Goal: Information Seeking & Learning: Learn about a topic

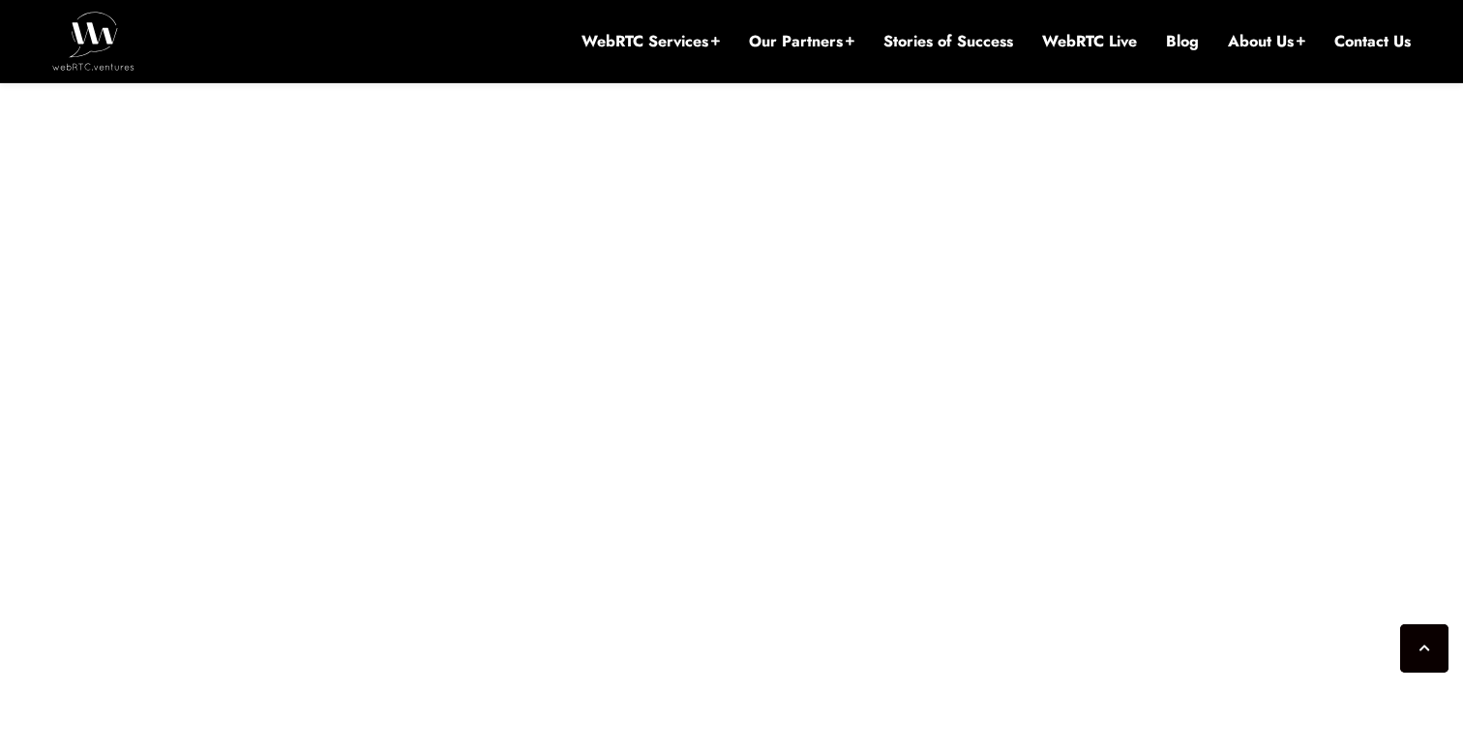
scroll to position [5975, 0]
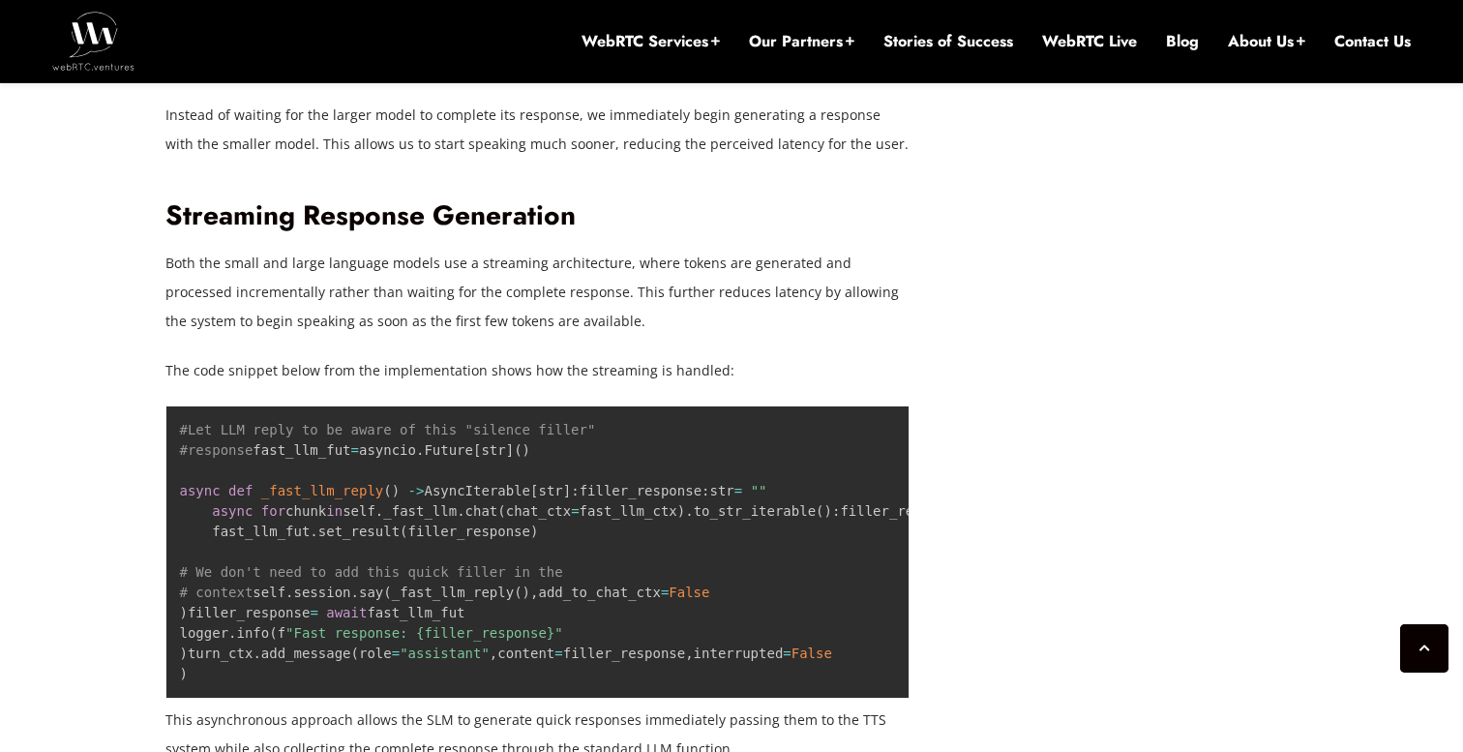
scroll to position [3089, 0]
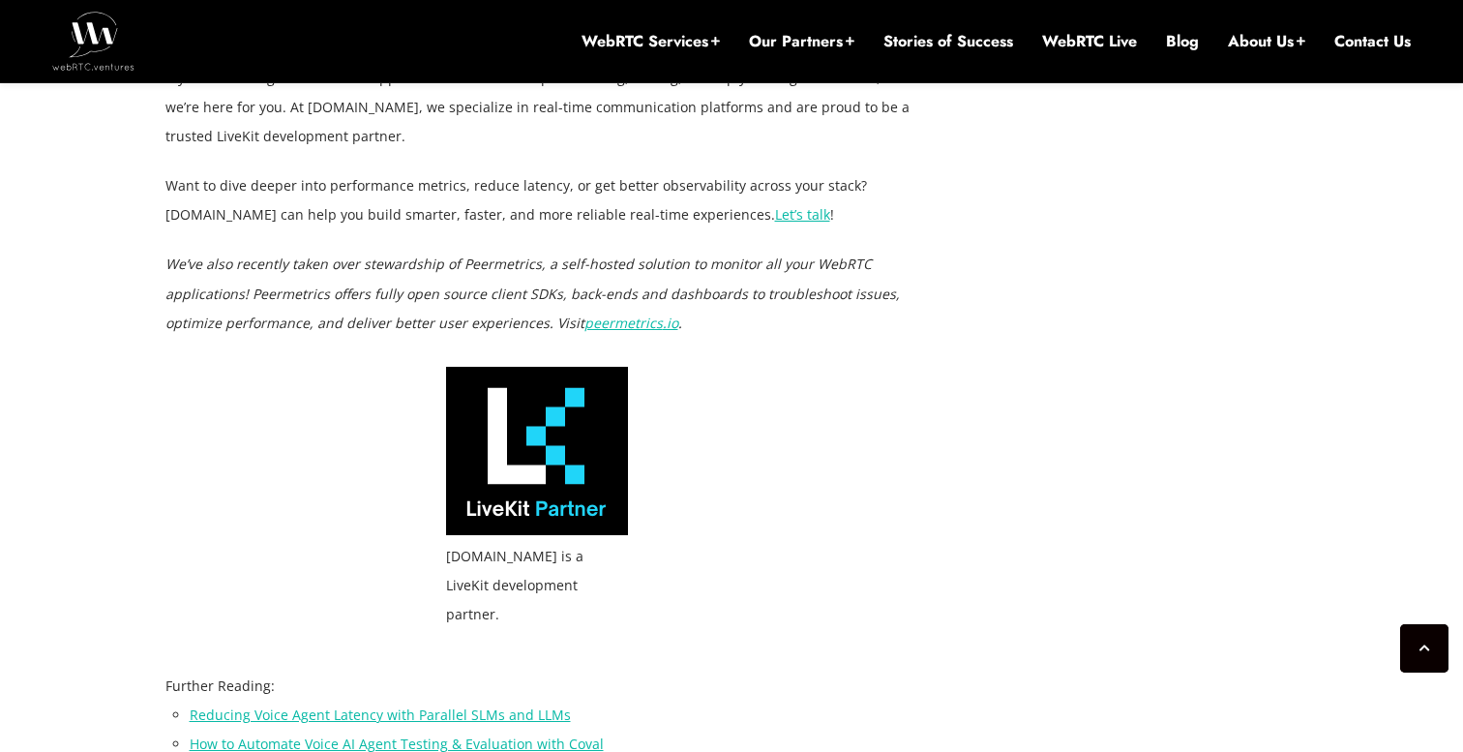
scroll to position [6037, 0]
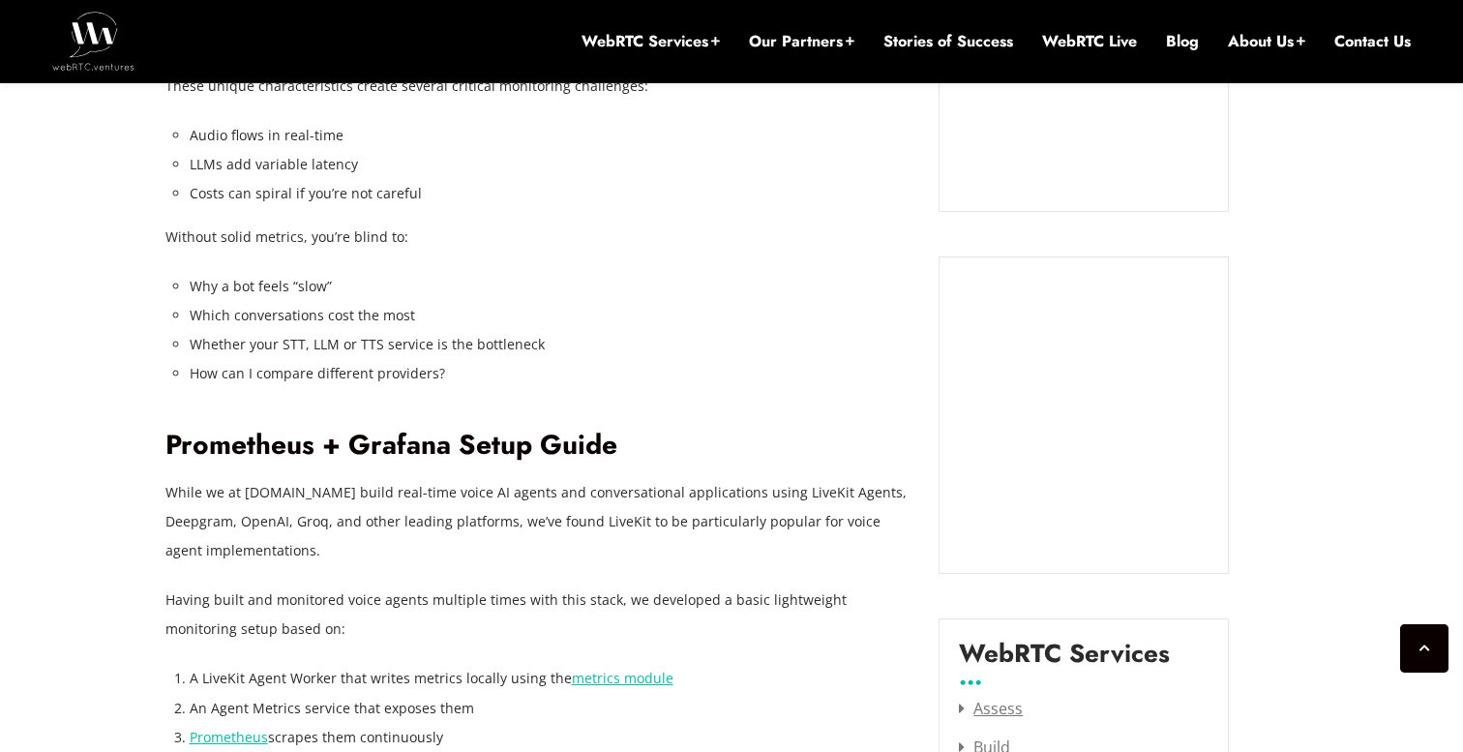
scroll to position [2059, 0]
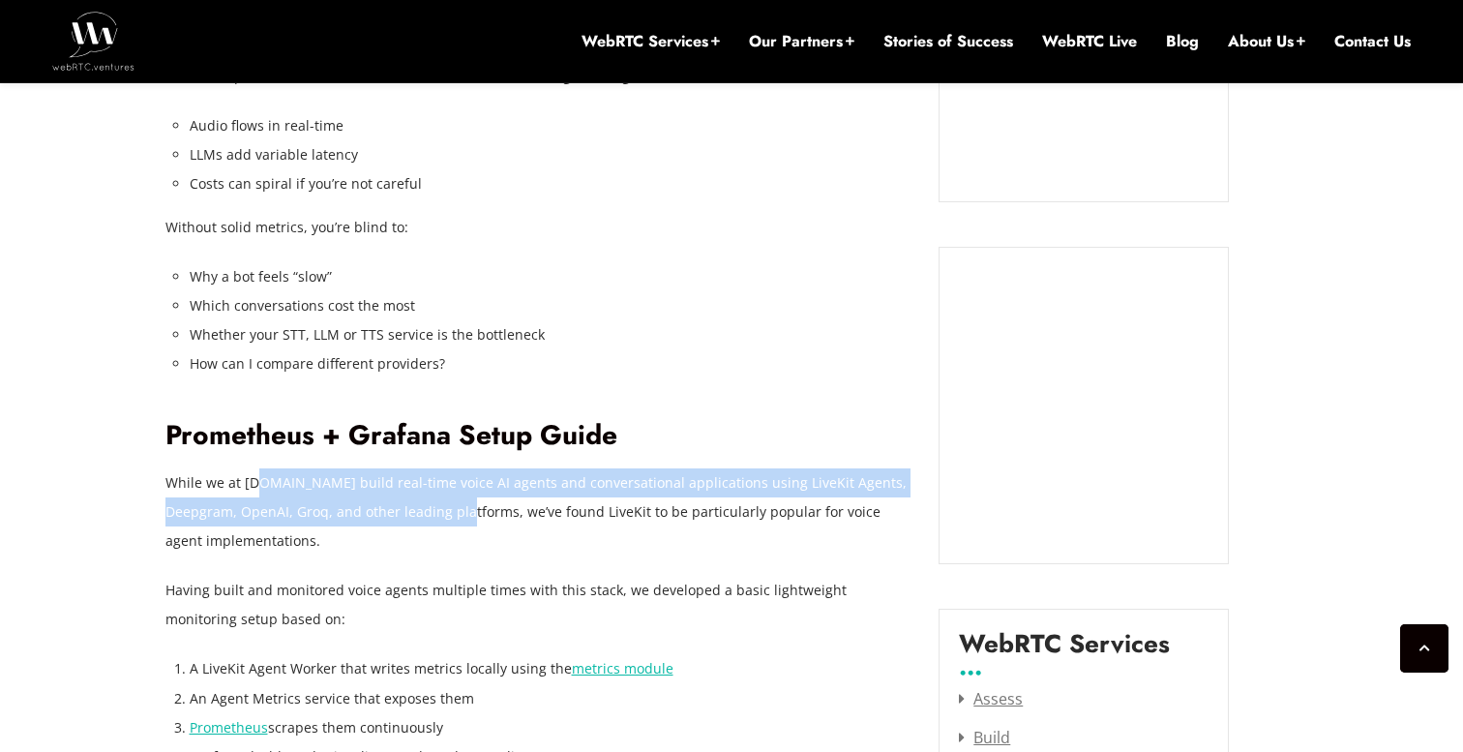
drag, startPoint x: 264, startPoint y: 482, endPoint x: 456, endPoint y: 506, distance: 193.1
click at [454, 505] on p "While we at [DOMAIN_NAME] build real-time voice AI agents and conversational ap…" at bounding box center [537, 511] width 745 height 87
click at [456, 506] on p "While we at [DOMAIN_NAME] build real-time voice AI agents and conversational ap…" at bounding box center [537, 511] width 745 height 87
drag, startPoint x: 297, startPoint y: 485, endPoint x: 539, endPoint y: 516, distance: 243.9
click at [538, 516] on p "While we at [DOMAIN_NAME] build real-time voice AI agents and conversational ap…" at bounding box center [537, 511] width 745 height 87
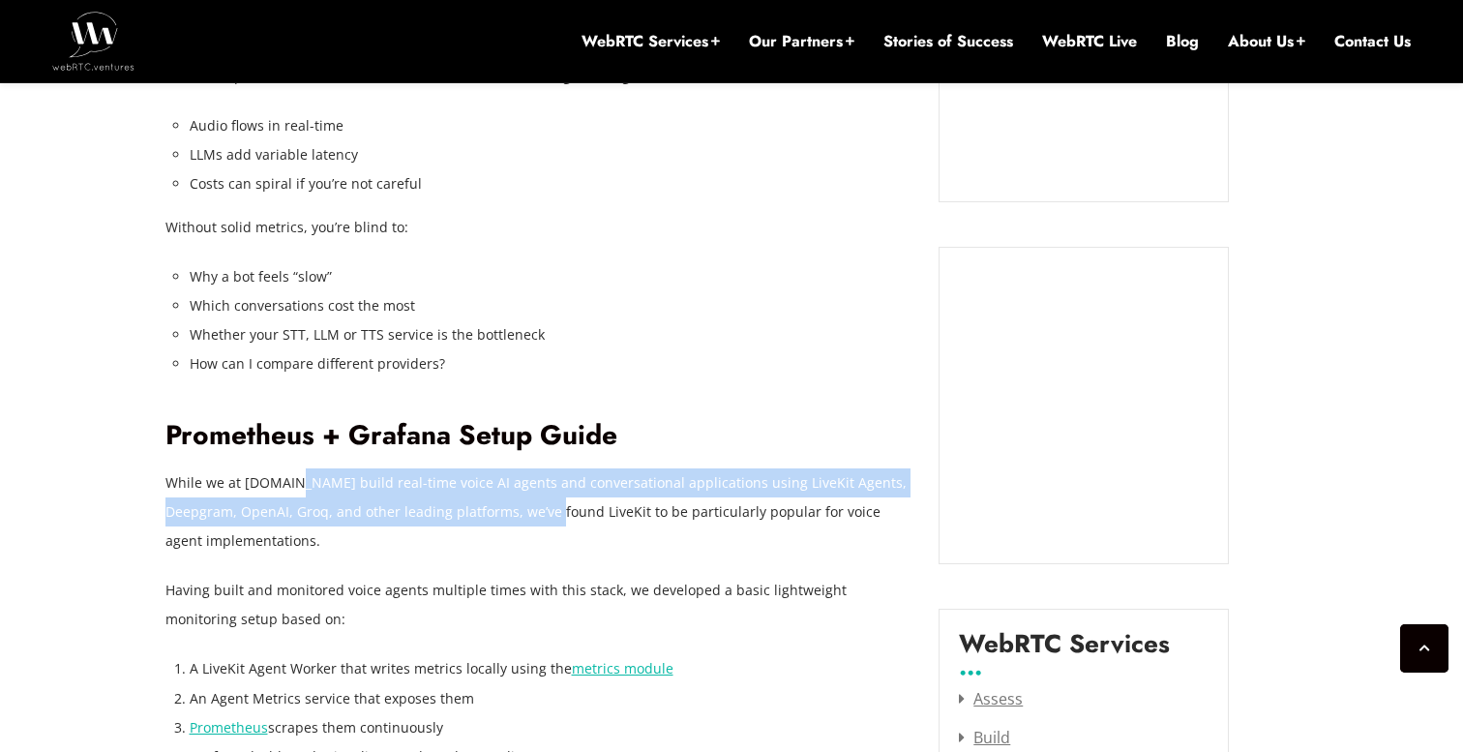
click at [539, 516] on p "While we at [DOMAIN_NAME] build real-time voice AI agents and conversational ap…" at bounding box center [537, 511] width 745 height 87
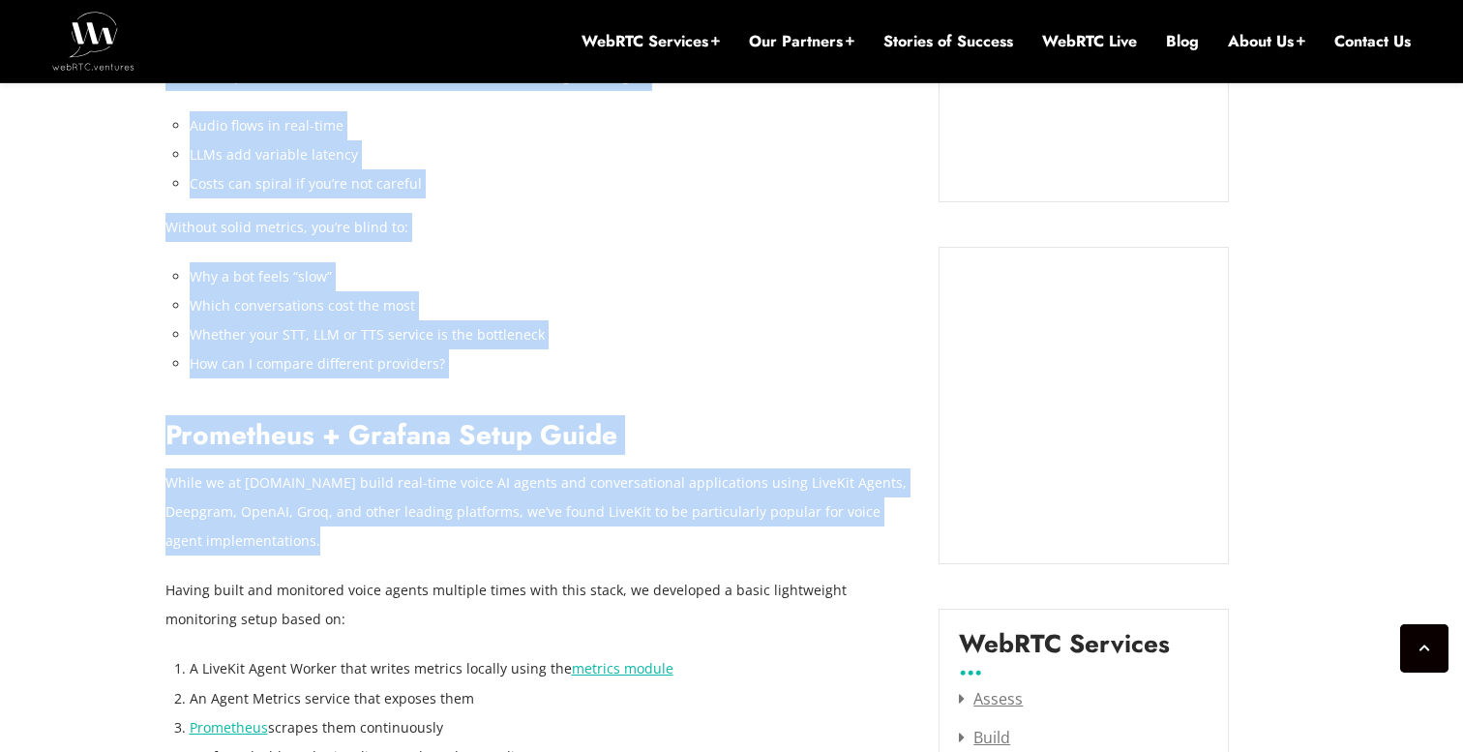
drag, startPoint x: 263, startPoint y: 542, endPoint x: 164, endPoint y: 480, distance: 116.5
click at [165, 480] on p "While we at [DOMAIN_NAME] build real-time voice AI agents and conversational ap…" at bounding box center [537, 511] width 745 height 87
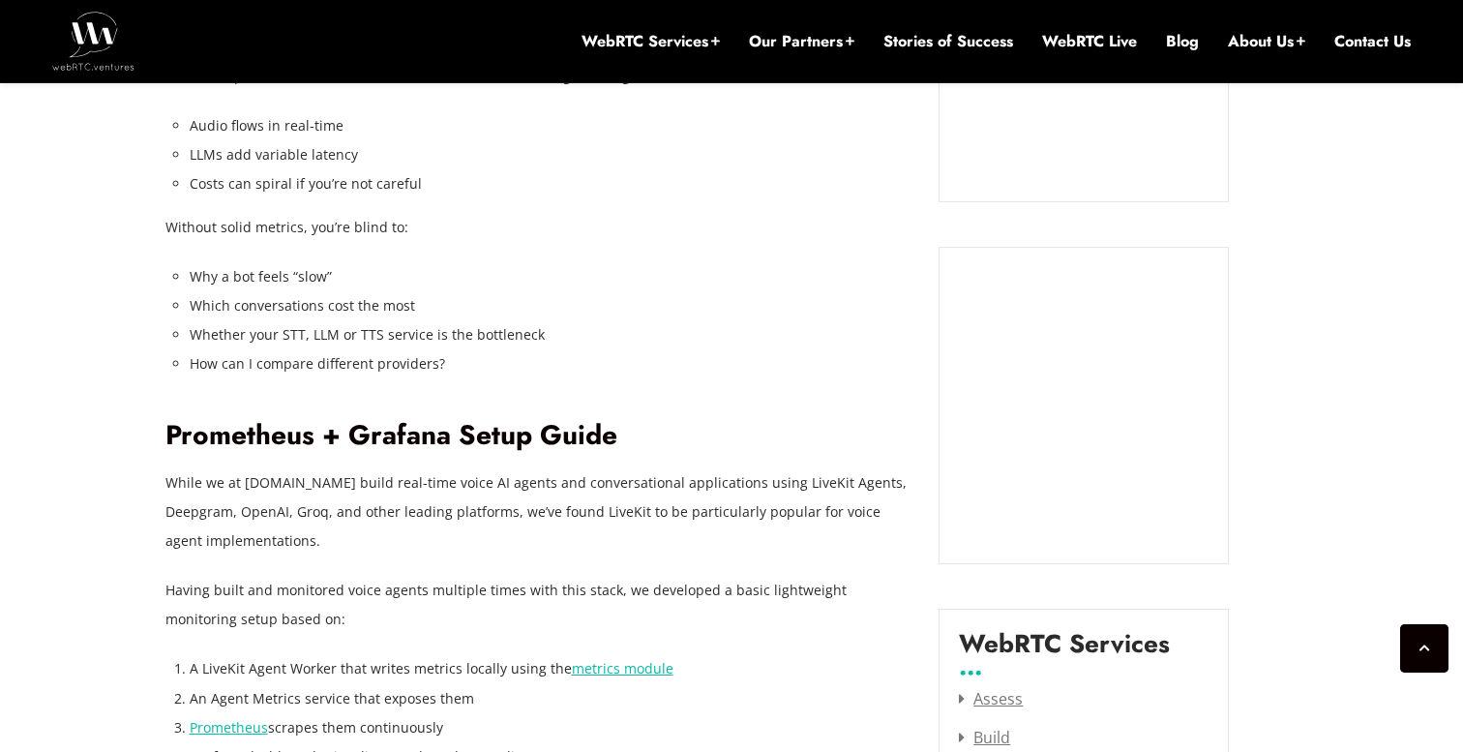
click at [165, 480] on p "While we at [DOMAIN_NAME] build real-time voice AI agents and conversational ap…" at bounding box center [537, 511] width 745 height 87
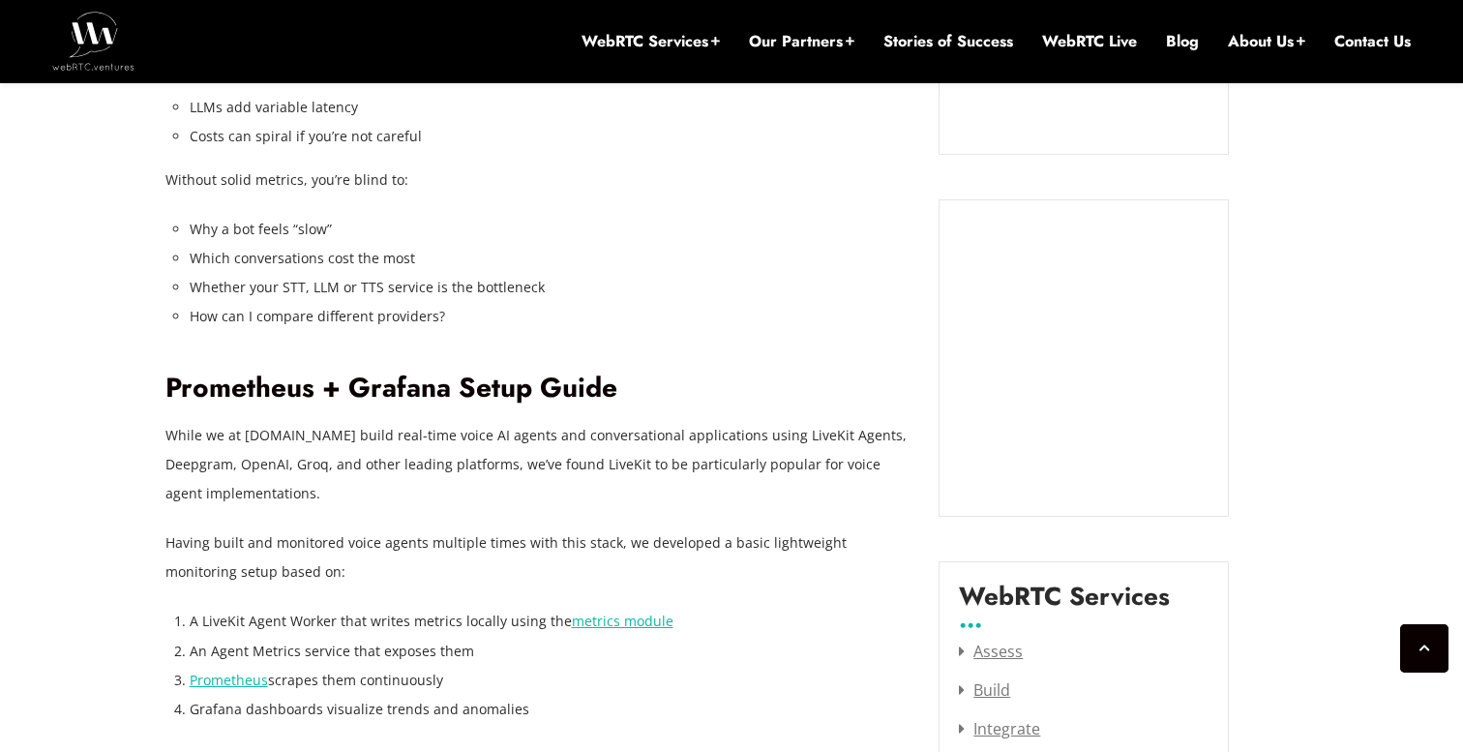
scroll to position [2110, 0]
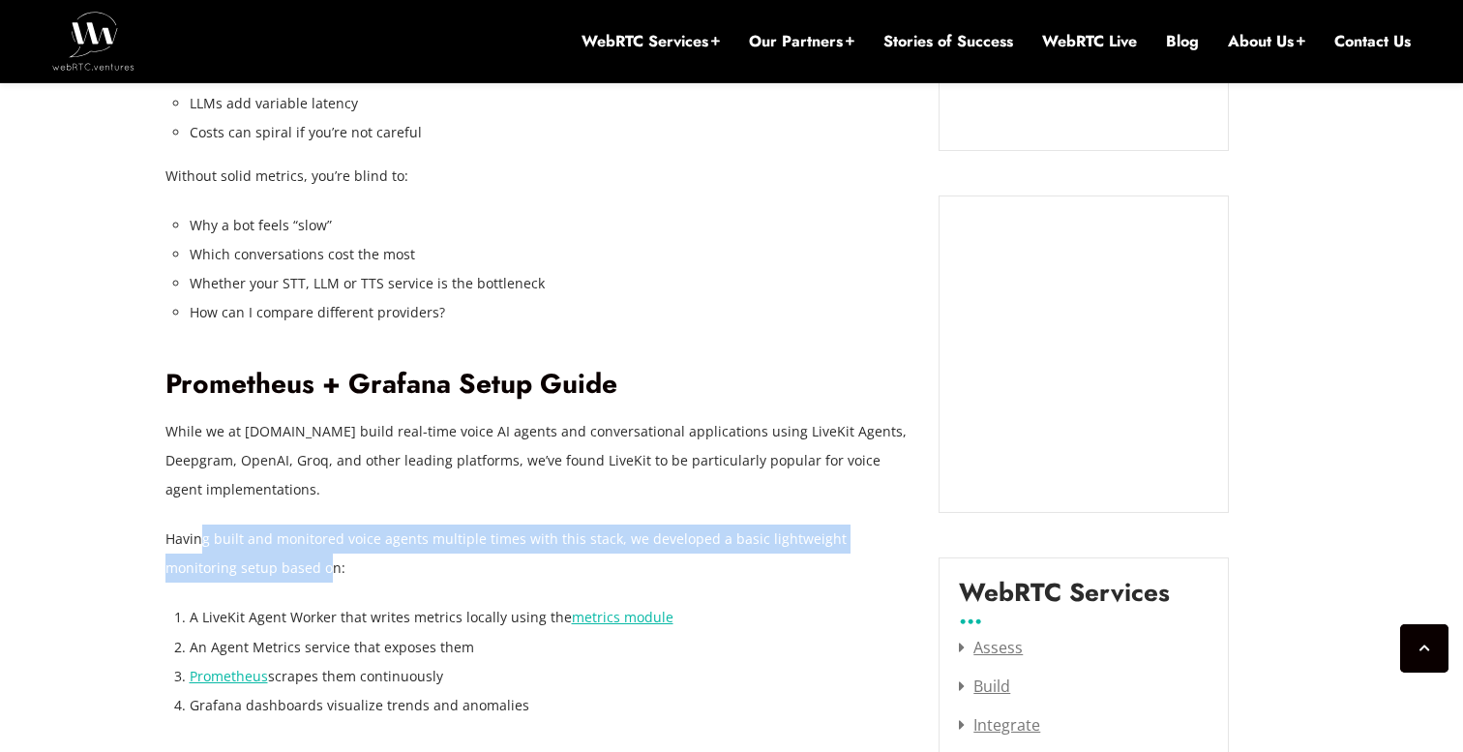
drag, startPoint x: 202, startPoint y: 538, endPoint x: 256, endPoint y: 562, distance: 59.3
click at [256, 562] on p "Having built and monitored voice agents multiple times with this stack, we deve…" at bounding box center [537, 553] width 745 height 58
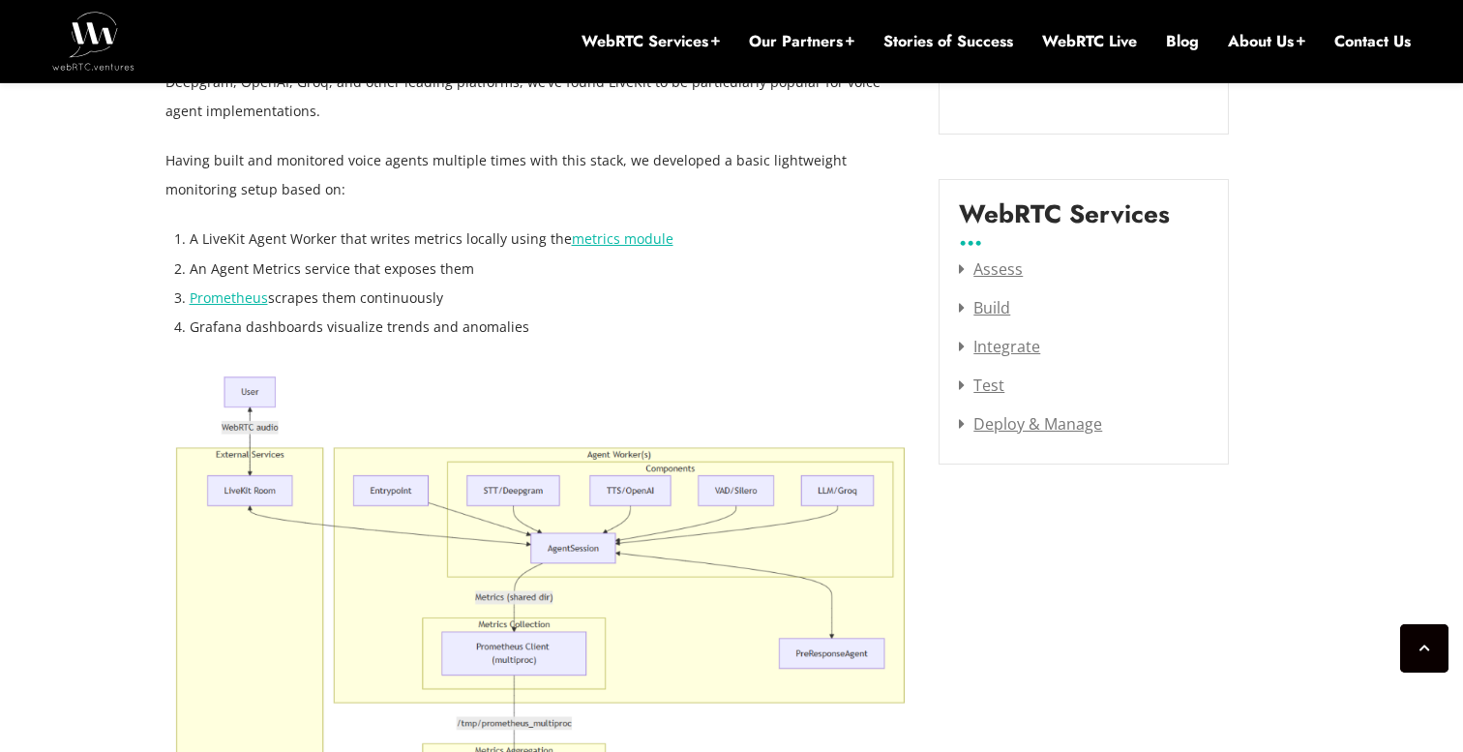
scroll to position [2502, 0]
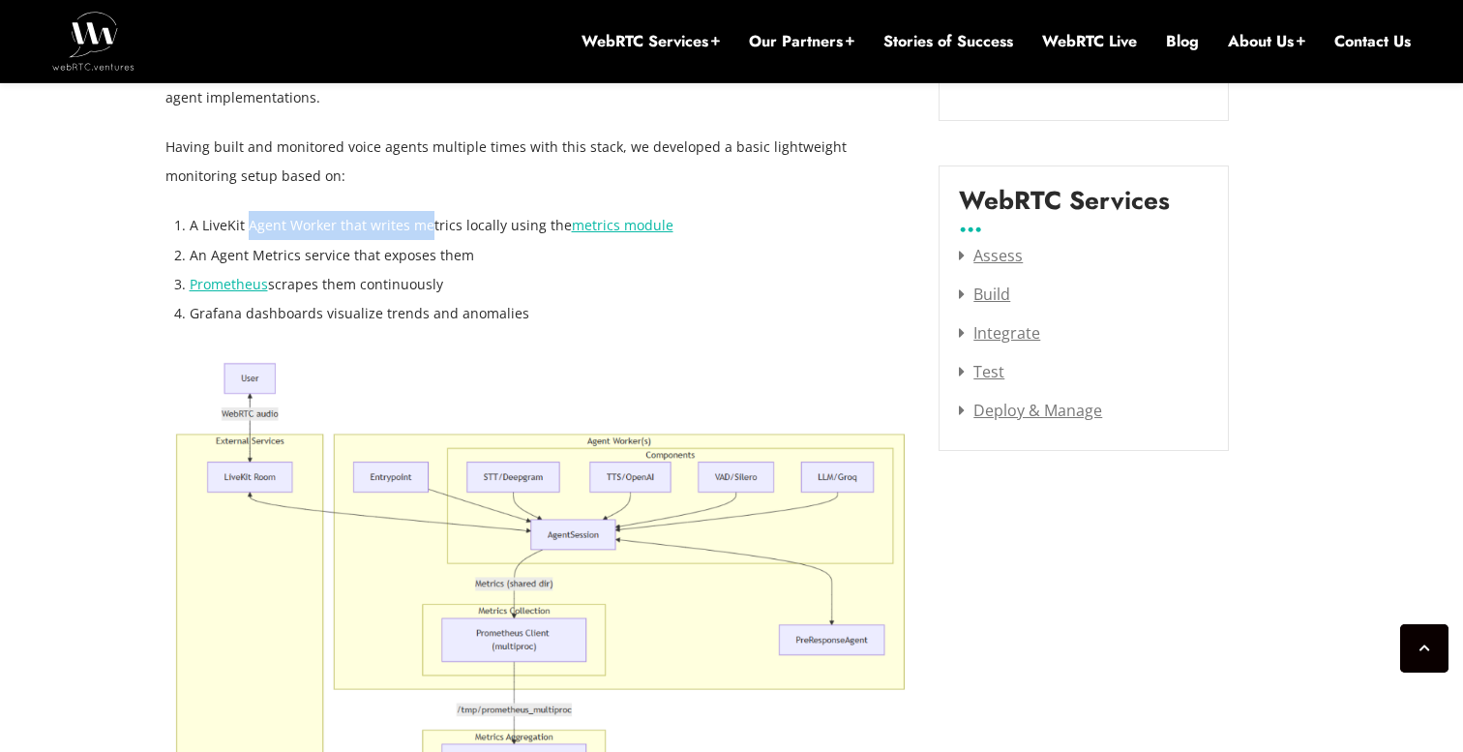
drag, startPoint x: 247, startPoint y: 225, endPoint x: 425, endPoint y: 238, distance: 178.5
click at [425, 238] on li "A LiveKit Agent Worker that writes metrics locally using the metrics module" at bounding box center [550, 225] width 721 height 29
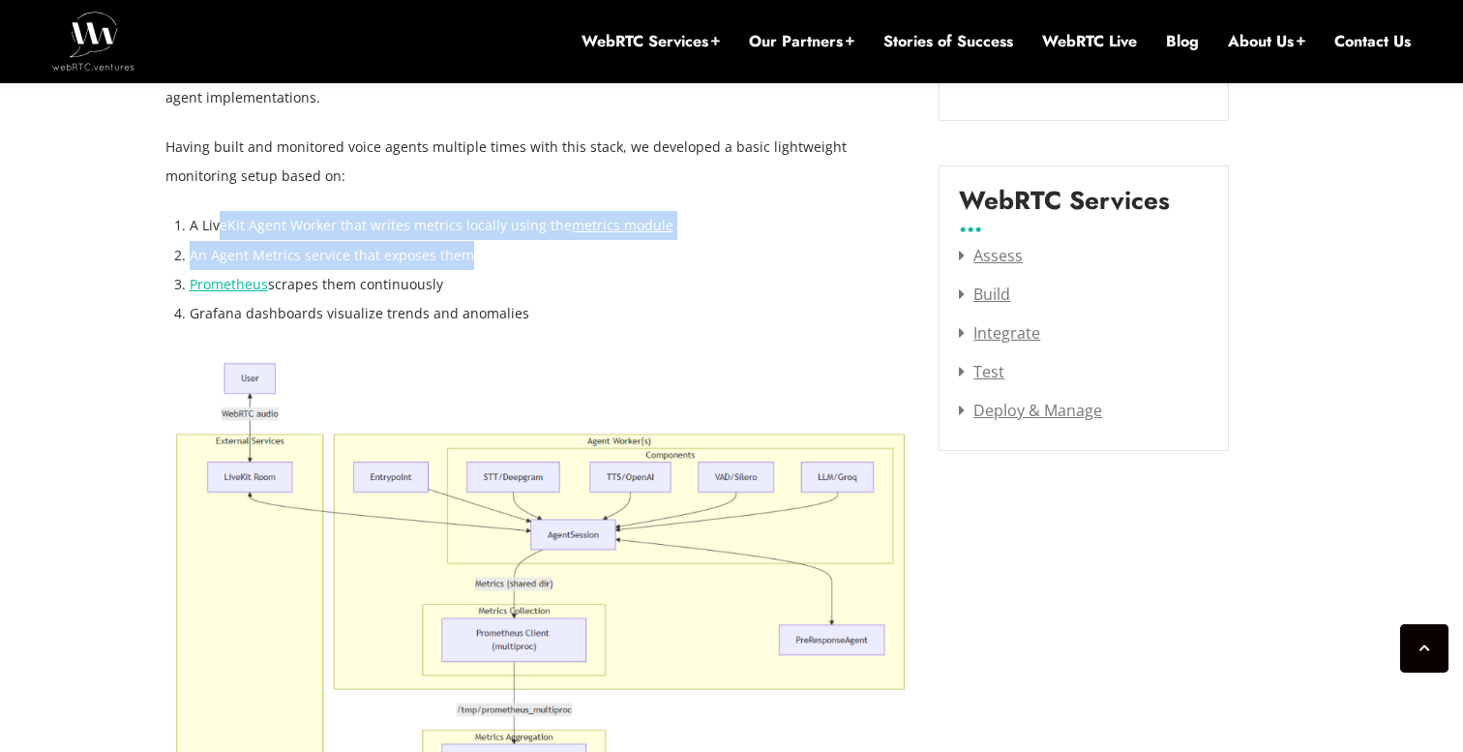
drag, startPoint x: 466, startPoint y: 265, endPoint x: 217, endPoint y: 233, distance: 251.7
click at [217, 233] on ol "A LiveKit Agent Worker that writes metrics locally using the metrics module An …" at bounding box center [550, 269] width 721 height 116
click at [217, 233] on li "A LiveKit Agent Worker that writes metrics locally using the metrics module" at bounding box center [550, 225] width 721 height 29
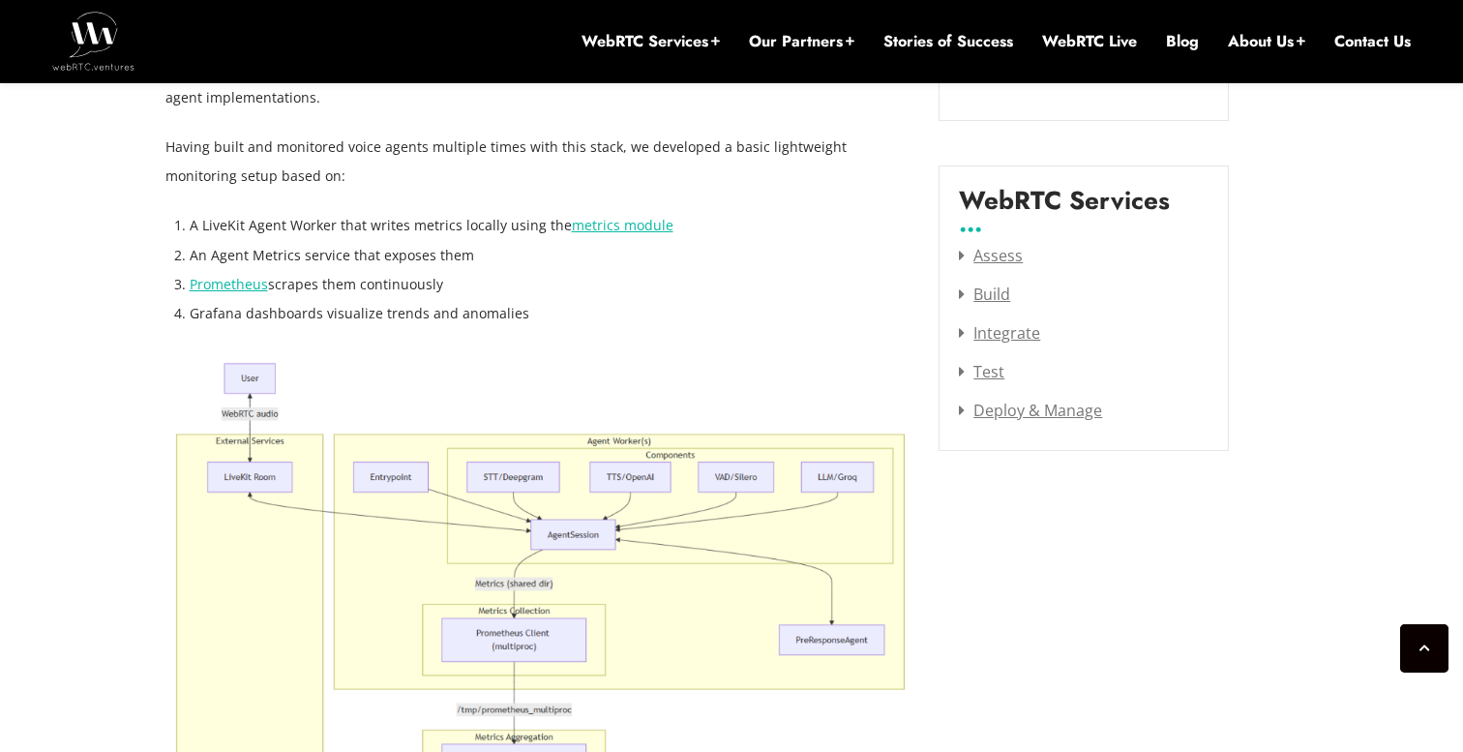
click at [453, 252] on li "An Agent Metrics service that exposes them" at bounding box center [550, 255] width 721 height 29
drag, startPoint x: 495, startPoint y: 257, endPoint x: 189, endPoint y: 252, distance: 306.8
click at [190, 252] on li "An Agent Metrics service that exposes them" at bounding box center [550, 255] width 721 height 29
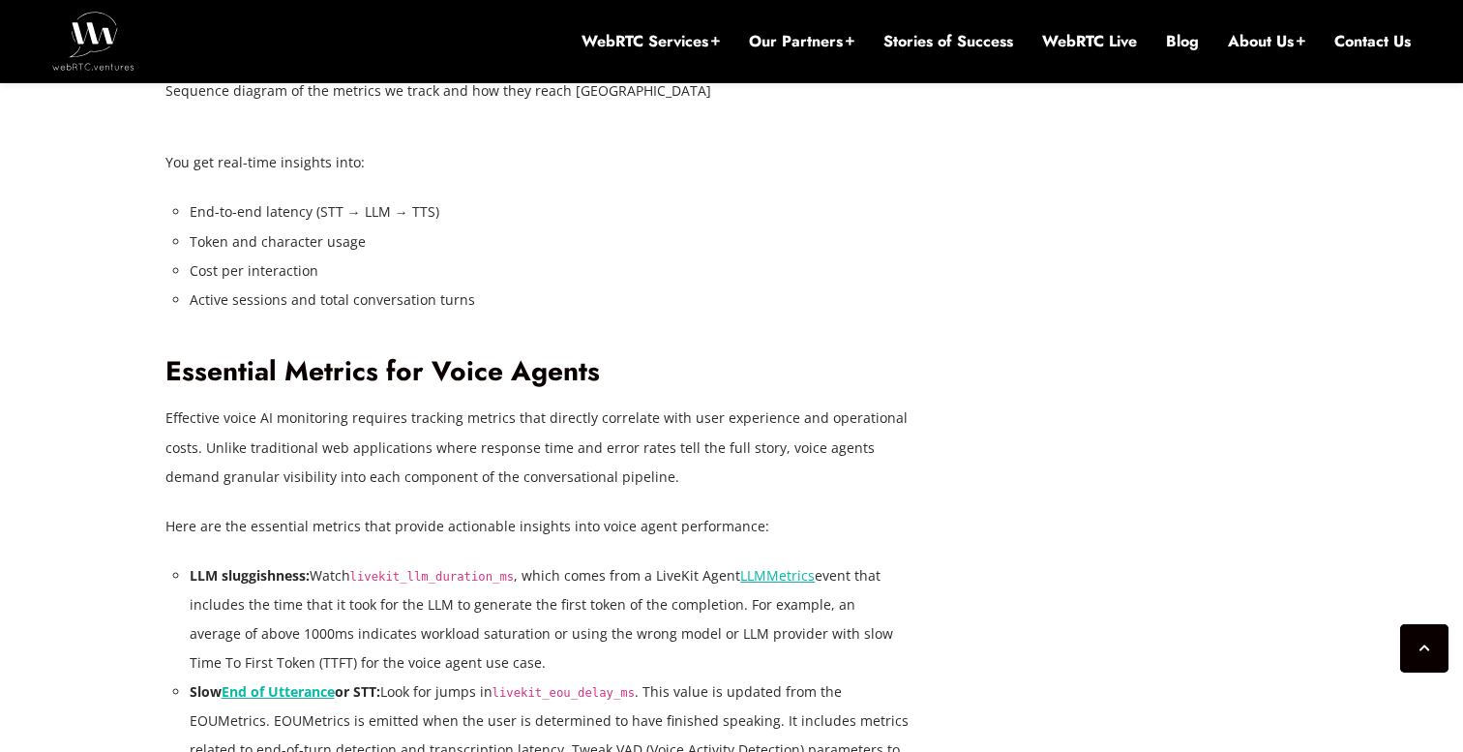
scroll to position [3482, 0]
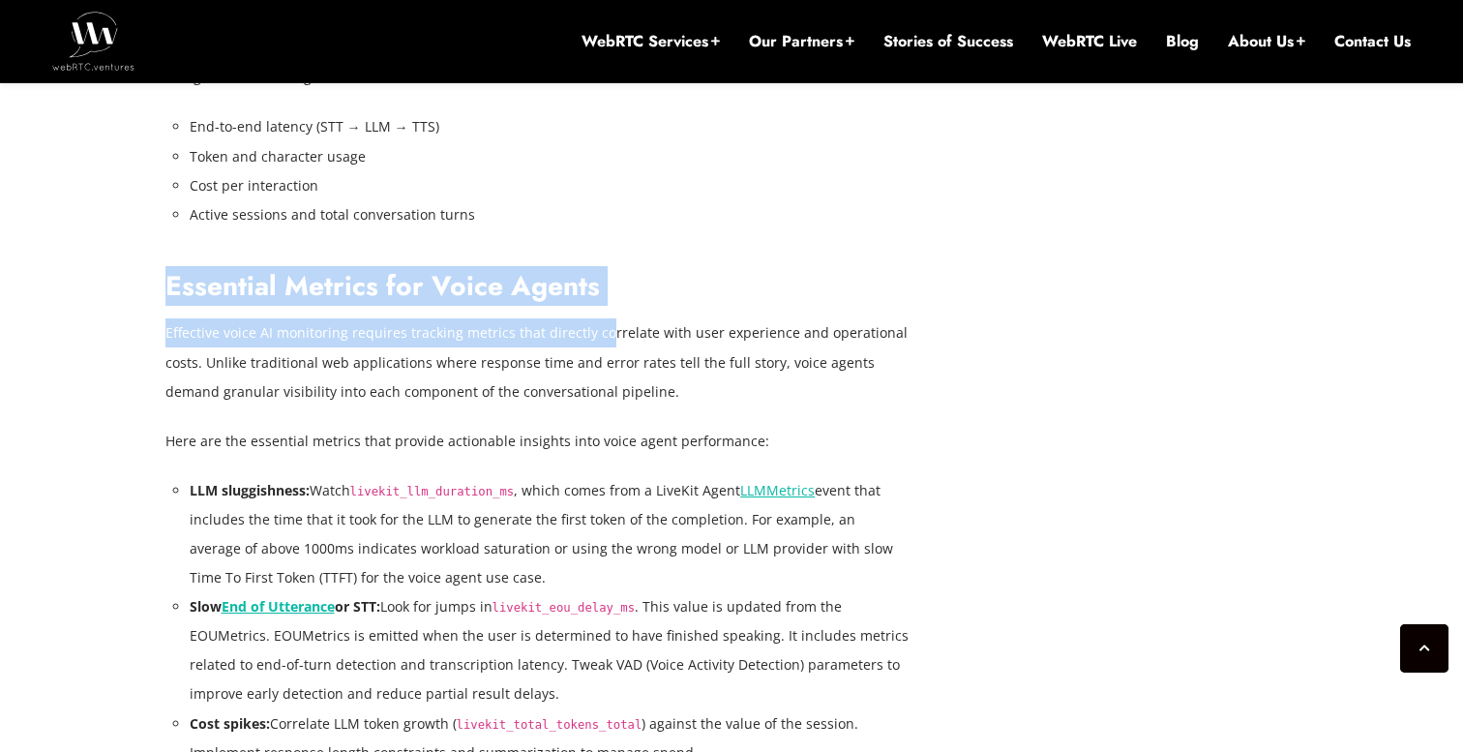
drag, startPoint x: 166, startPoint y: 293, endPoint x: 598, endPoint y: 319, distance: 432.3
click at [598, 319] on div "In a previous post, Reducing Voice Agent Latency with Parallel SLMs and LLMs , …" at bounding box center [537, 597] width 745 height 5211
click at [598, 319] on p "Effective voice AI monitoring requires tracking metrics that directly correlate…" at bounding box center [537, 361] width 745 height 87
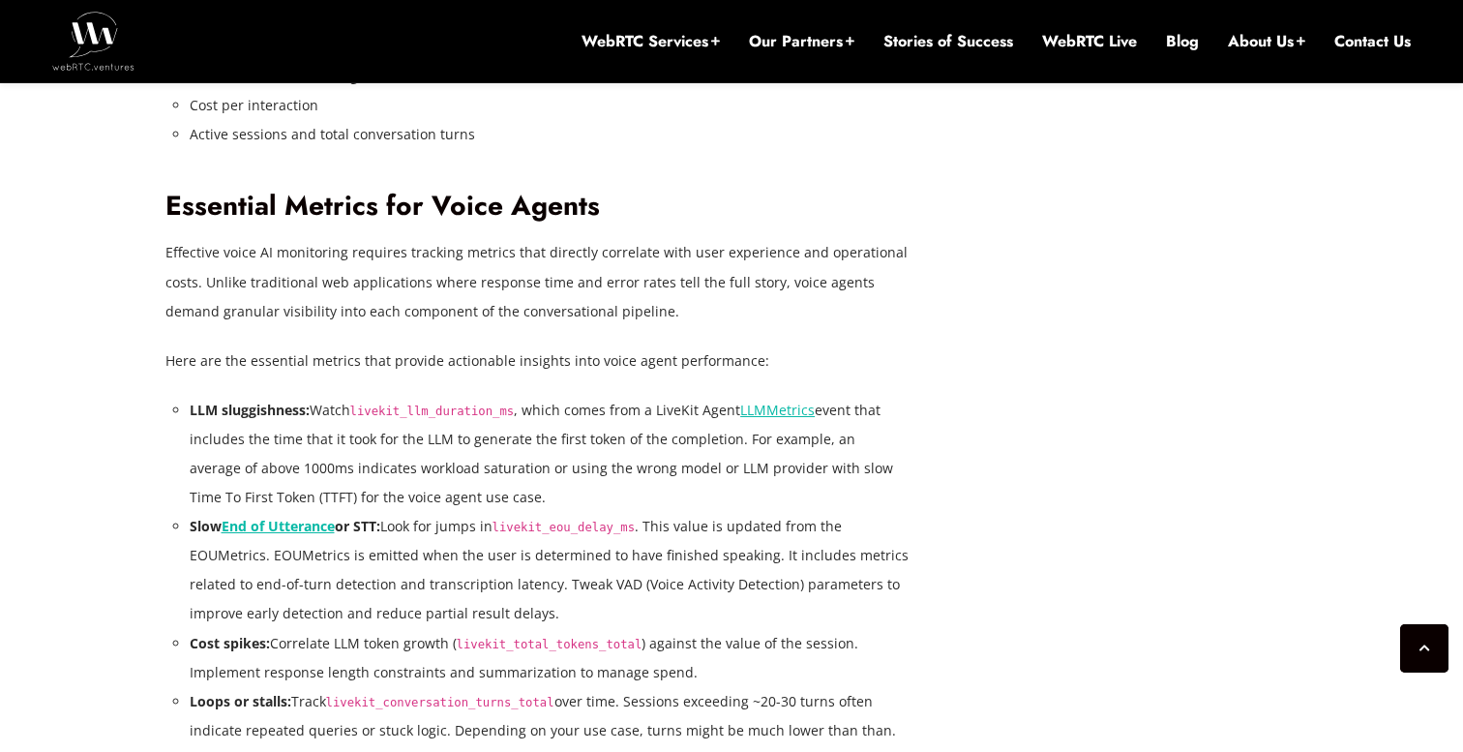
scroll to position [3562, 0]
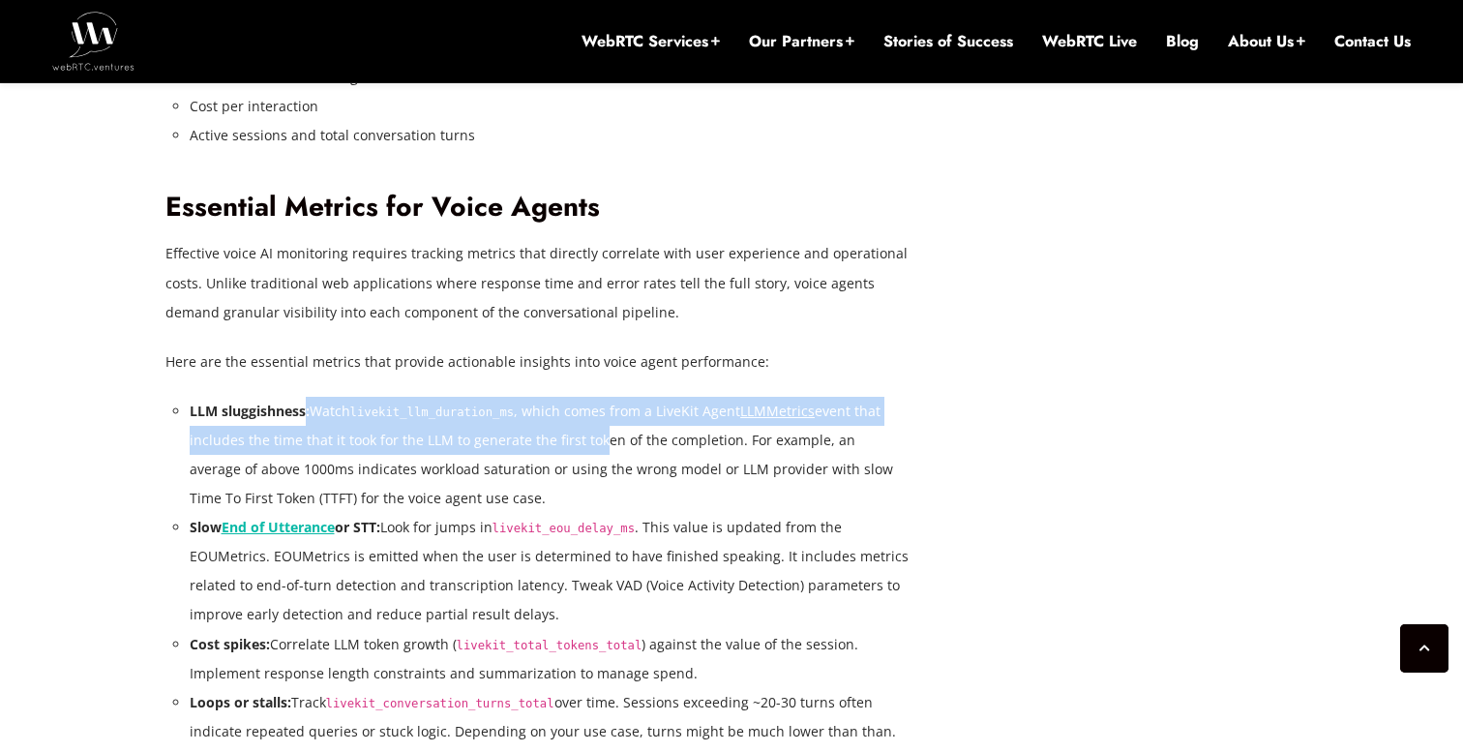
drag, startPoint x: 307, startPoint y: 413, endPoint x: 591, endPoint y: 431, distance: 285.0
click at [591, 431] on li "LLM sluggishness: Watch livekit_llm_duration_ms , which comes from a LiveKit Ag…" at bounding box center [550, 455] width 721 height 116
drag, startPoint x: 555, startPoint y: 404, endPoint x: 628, endPoint y: 446, distance: 83.7
click at [628, 446] on li "LLM sluggishness: Watch livekit_llm_duration_ms , which comes from a LiveKit Ag…" at bounding box center [550, 455] width 721 height 116
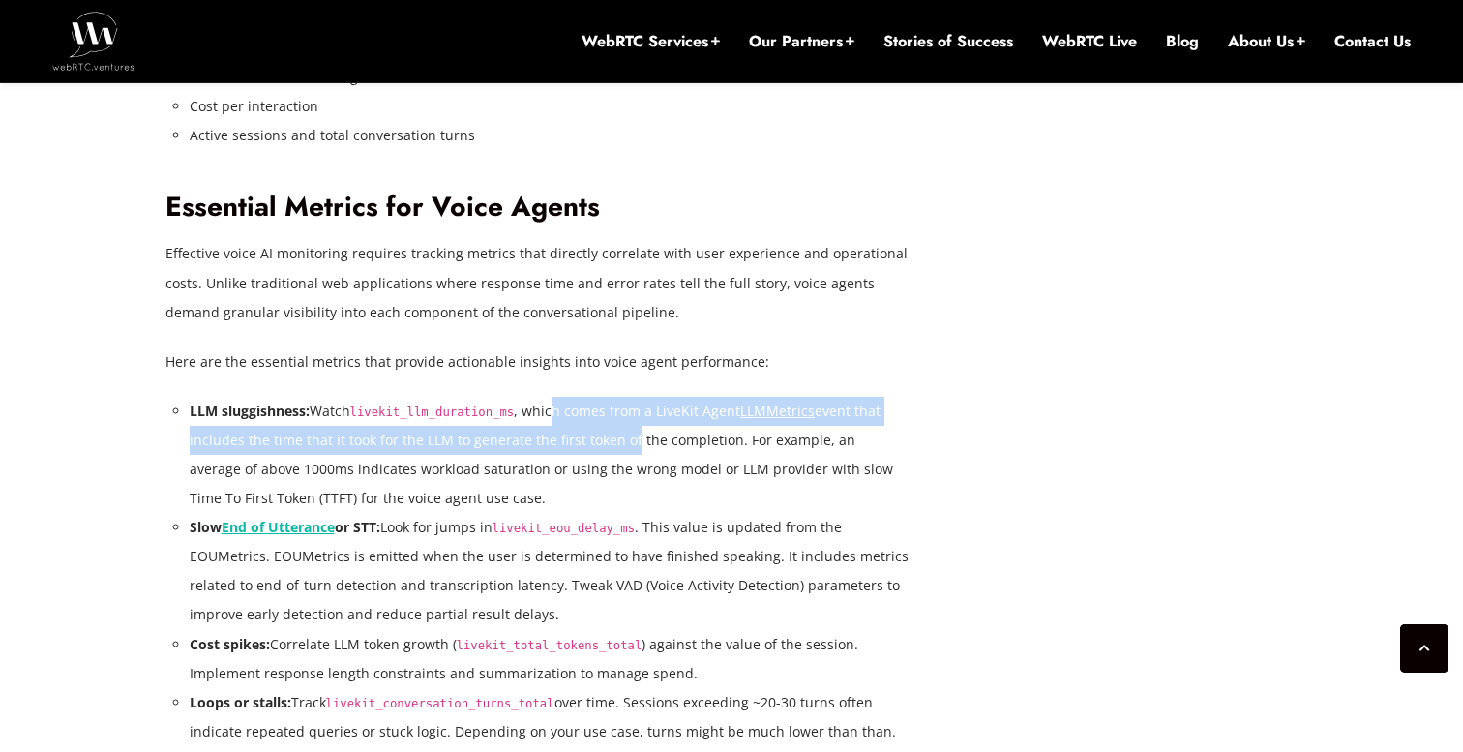
click at [628, 446] on li "LLM sluggishness: Watch livekit_llm_duration_ms , which comes from a LiveKit Ag…" at bounding box center [550, 455] width 721 height 116
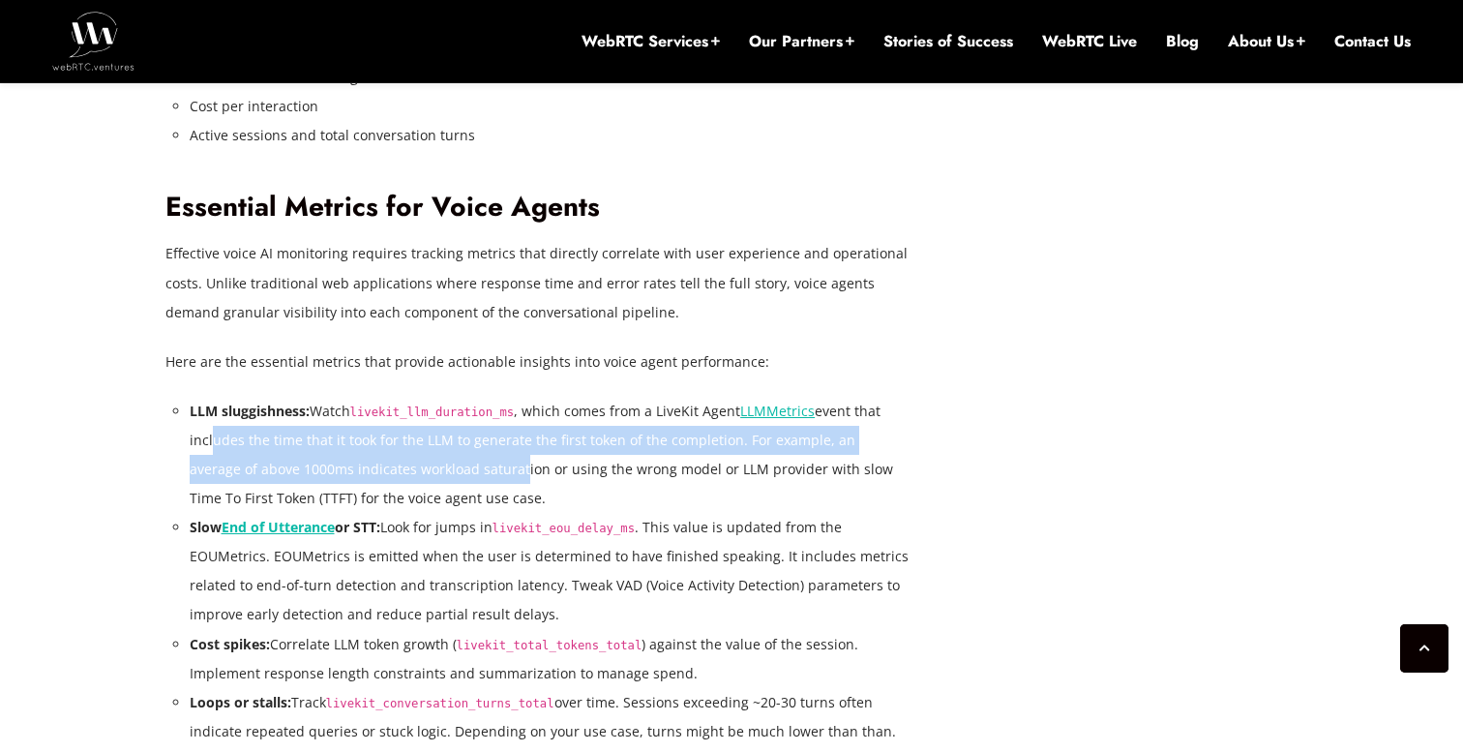
drag, startPoint x: 206, startPoint y: 436, endPoint x: 448, endPoint y: 461, distance: 243.1
click at [448, 461] on li "LLM sluggishness: Watch livekit_llm_duration_ms , which comes from a LiveKit Ag…" at bounding box center [550, 455] width 721 height 116
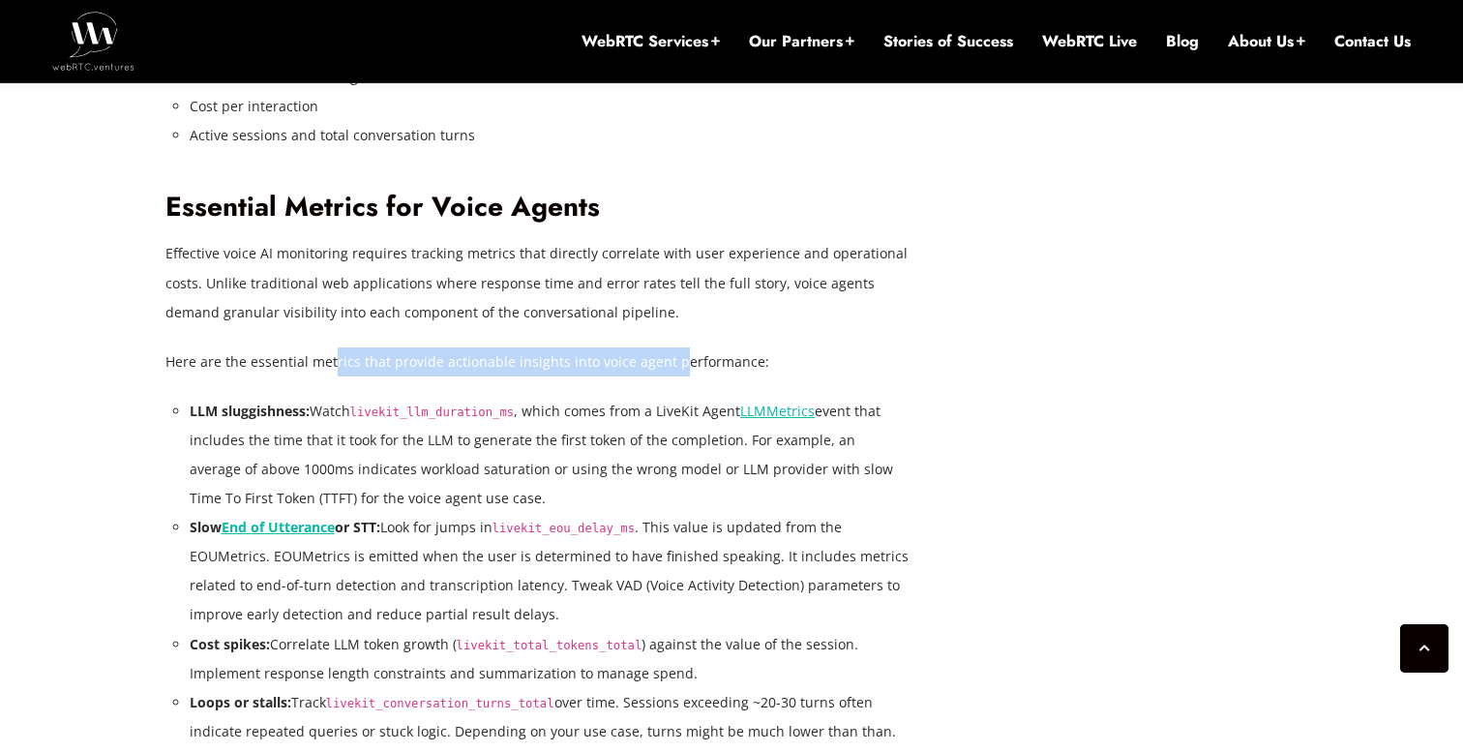
drag, startPoint x: 332, startPoint y: 361, endPoint x: 667, endPoint y: 361, distance: 334.8
click at [667, 361] on p "Here are the essential metrics that provide actionable insights into voice agen…" at bounding box center [537, 361] width 745 height 29
drag, startPoint x: 752, startPoint y: 361, endPoint x: 333, endPoint y: 365, distance: 419.0
click at [333, 365] on p "Here are the essential metrics that provide actionable insights into voice agen…" at bounding box center [537, 361] width 745 height 29
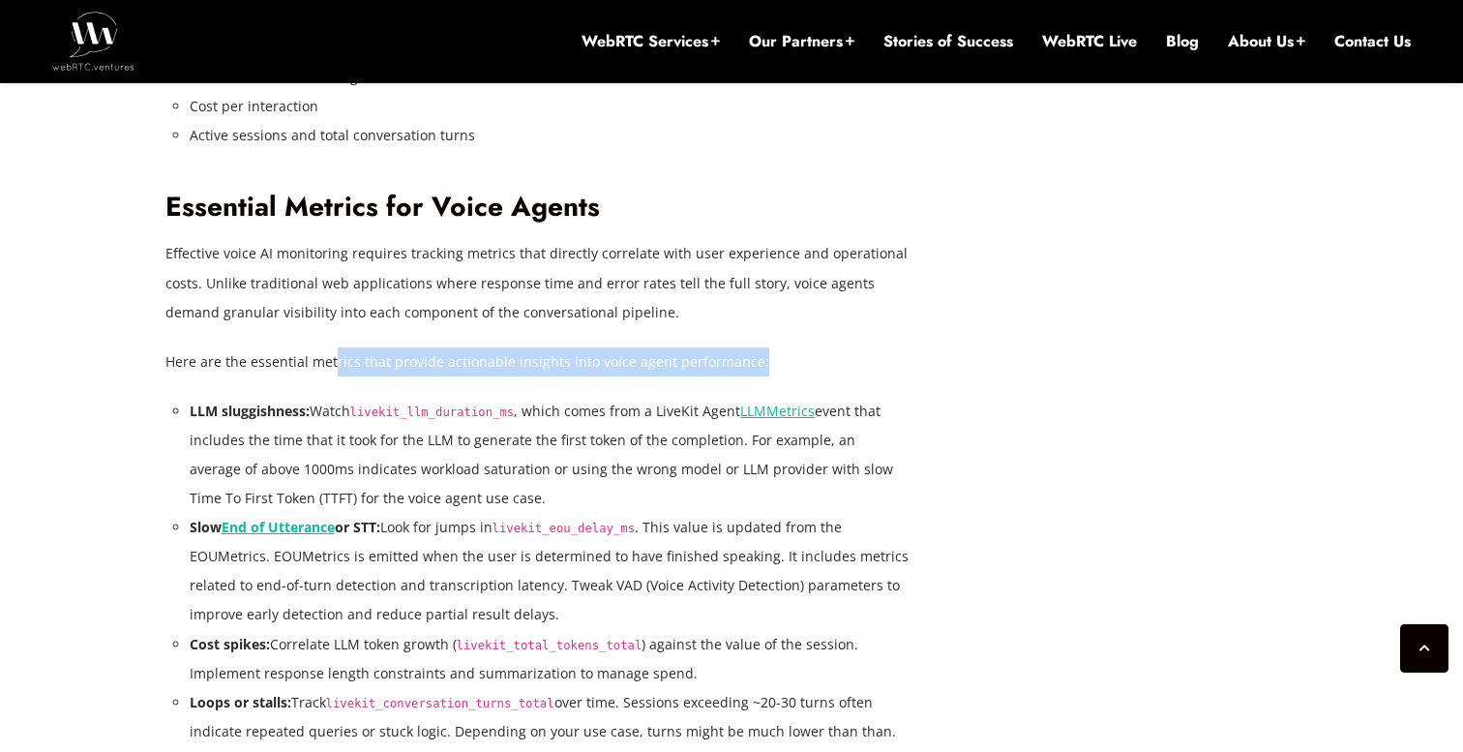
click at [332, 365] on p "Here are the essential metrics that provide actionable insights into voice agen…" at bounding box center [537, 361] width 745 height 29
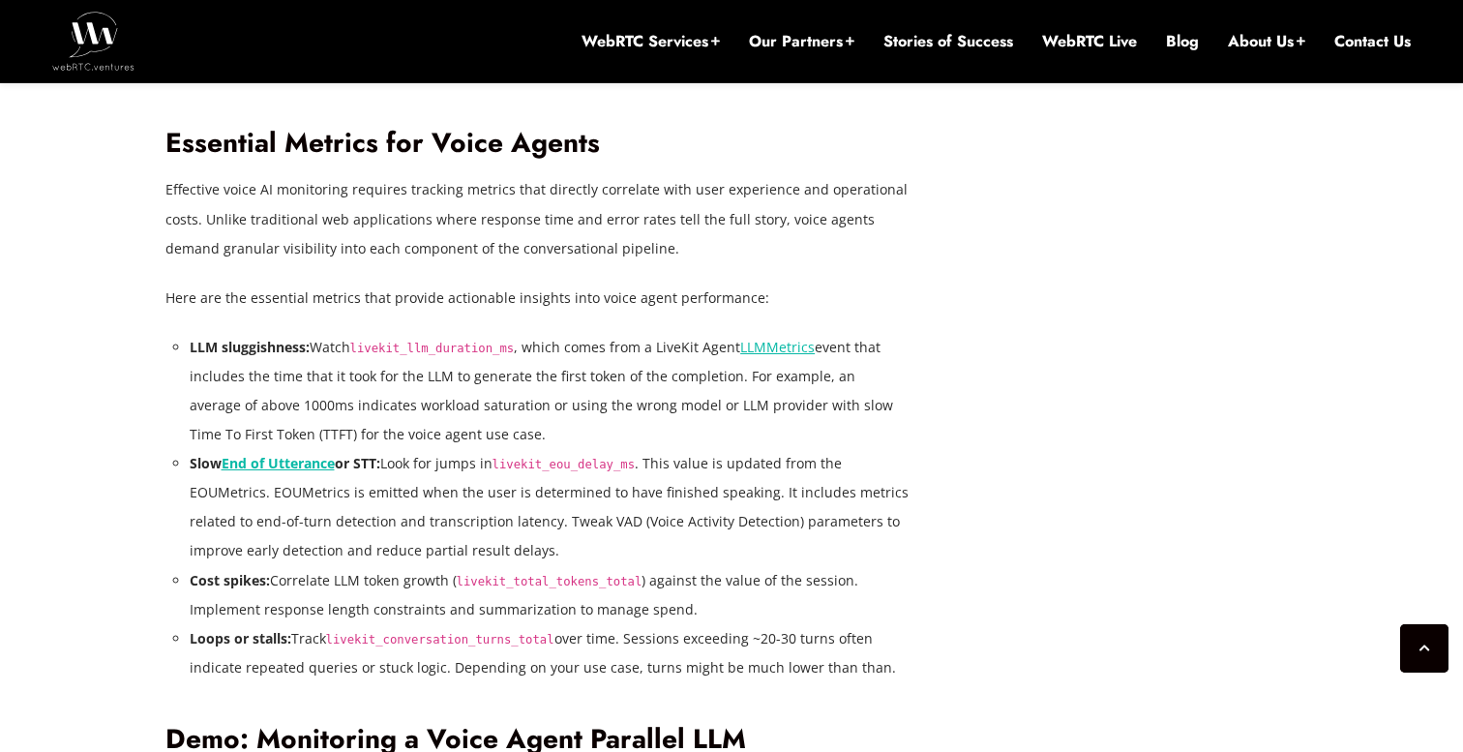
scroll to position [3654, 0]
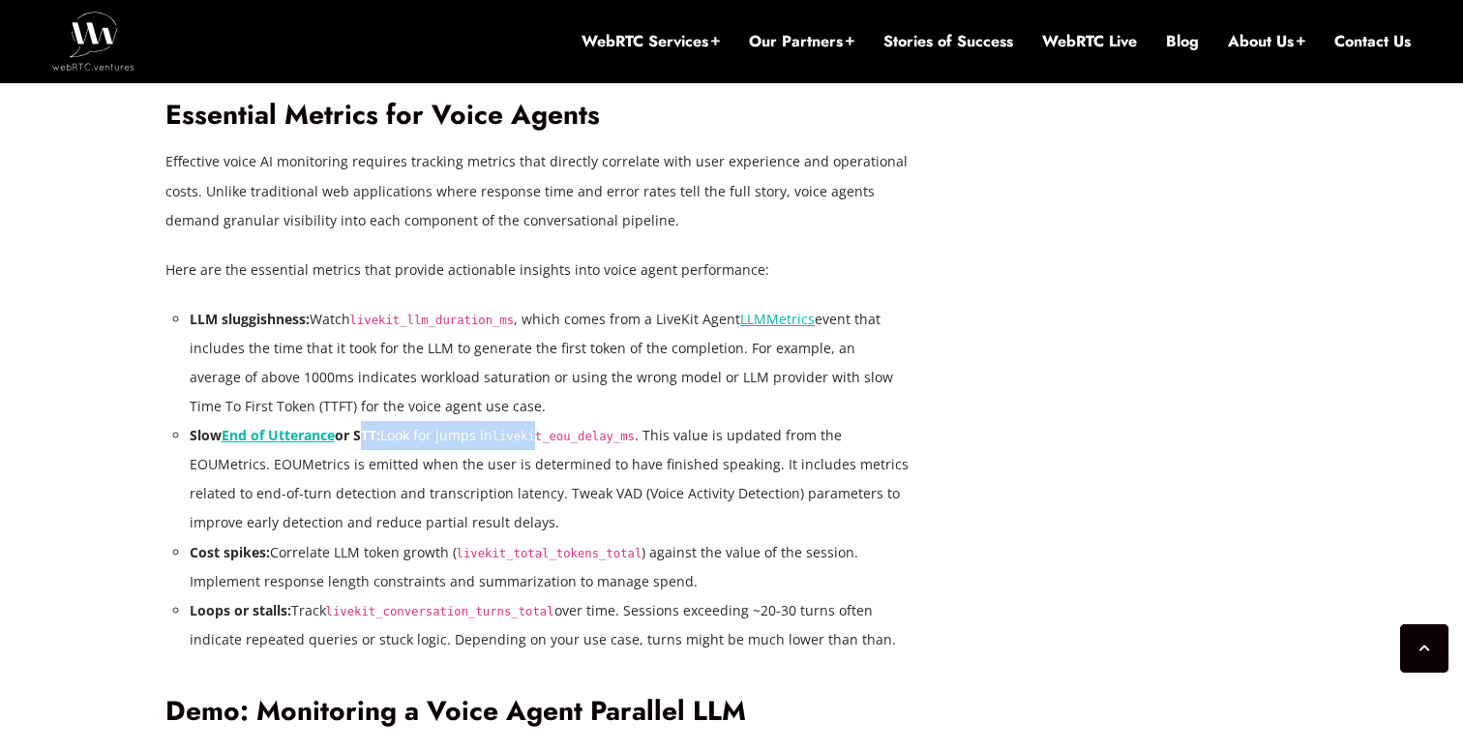
drag, startPoint x: 359, startPoint y: 435, endPoint x: 547, endPoint y: 435, distance: 187.7
click at [545, 435] on li "Slow End of Utterance or STT: Look for jumps in livekit_eou_delay_ms . This val…" at bounding box center [550, 479] width 721 height 116
click at [547, 435] on code "livekit_eou_delay_ms" at bounding box center [564, 437] width 143 height 14
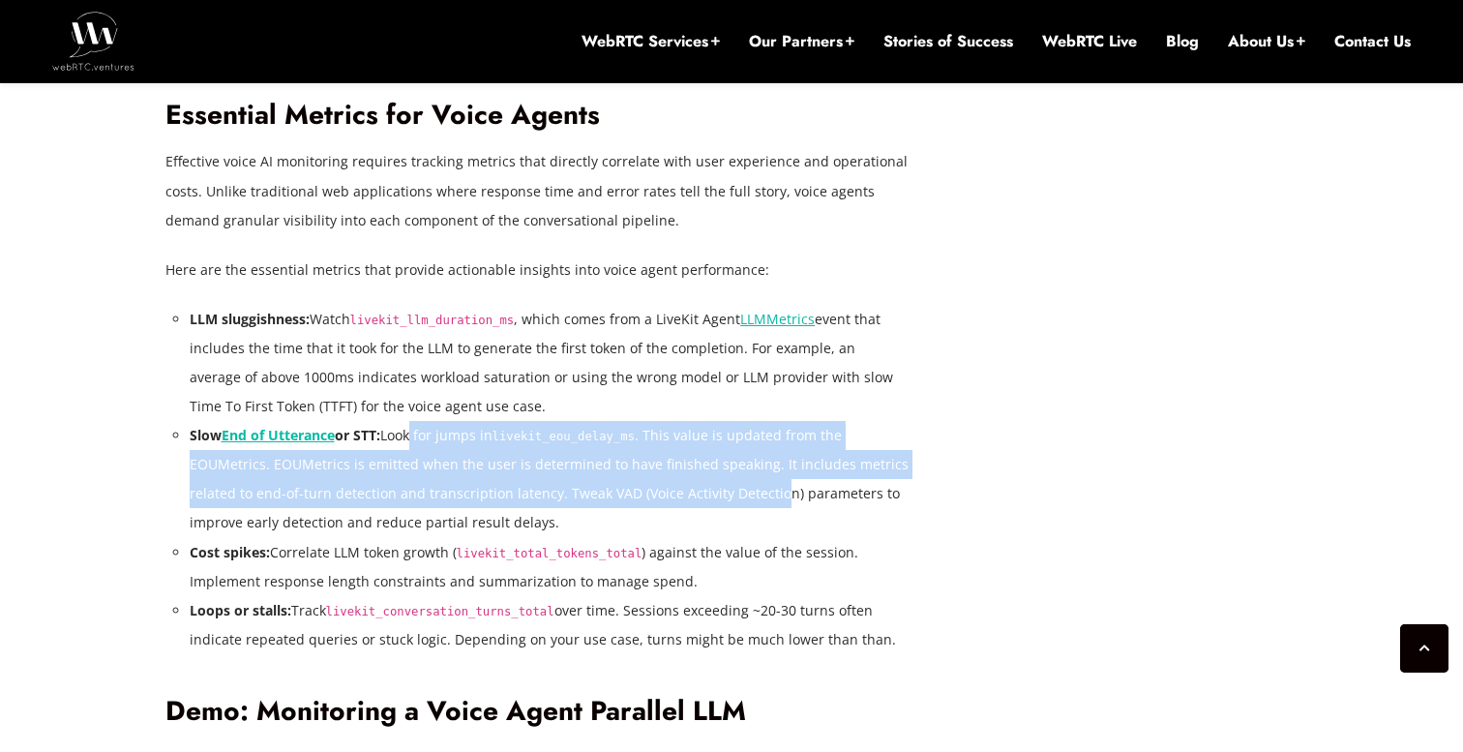
drag, startPoint x: 411, startPoint y: 436, endPoint x: 769, endPoint y: 487, distance: 361.5
click at [770, 487] on li "Slow End of Utterance or STT: Look for jumps in livekit_eou_delay_ms . This val…" at bounding box center [550, 479] width 721 height 116
click at [769, 487] on li "Slow End of Utterance or STT: Look for jumps in livekit_eou_delay_ms . This val…" at bounding box center [550, 479] width 721 height 116
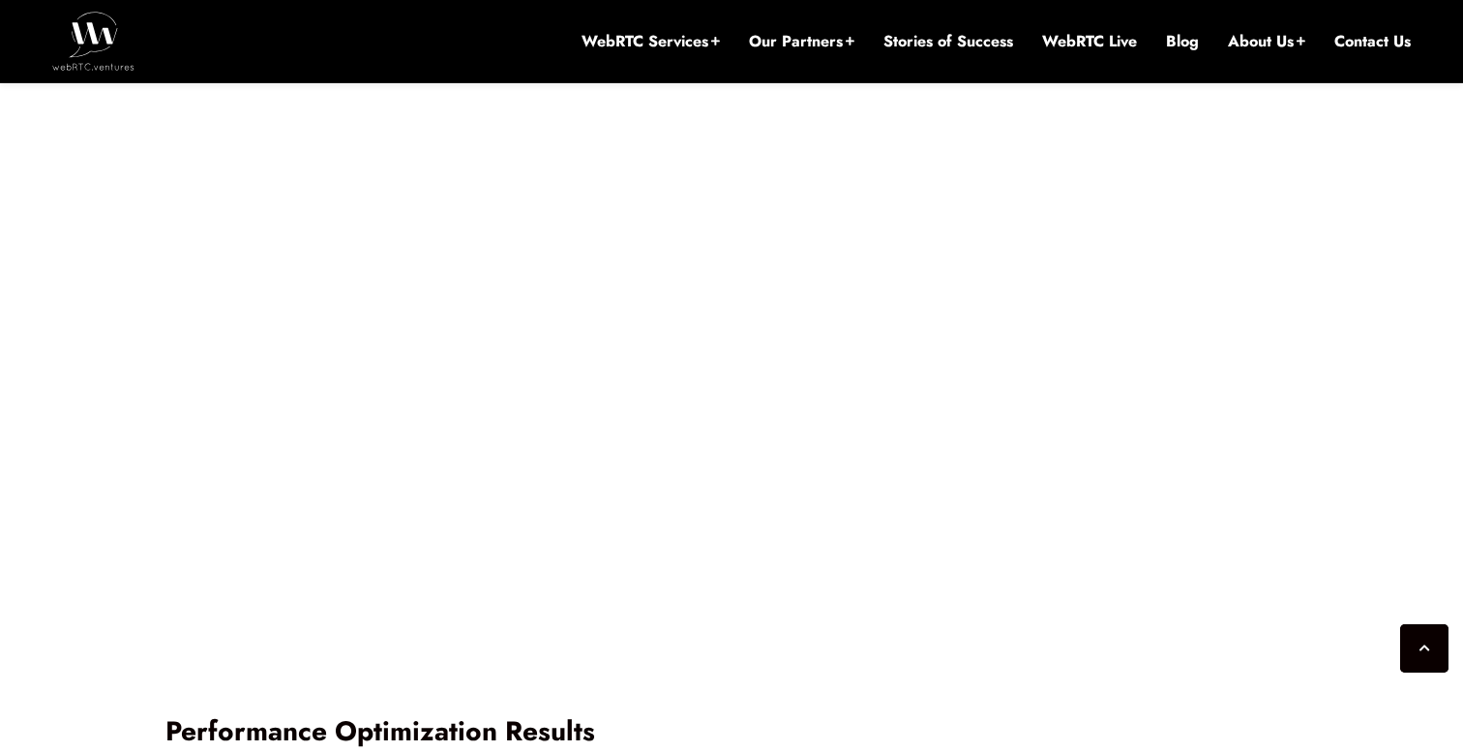
scroll to position [4872, 0]
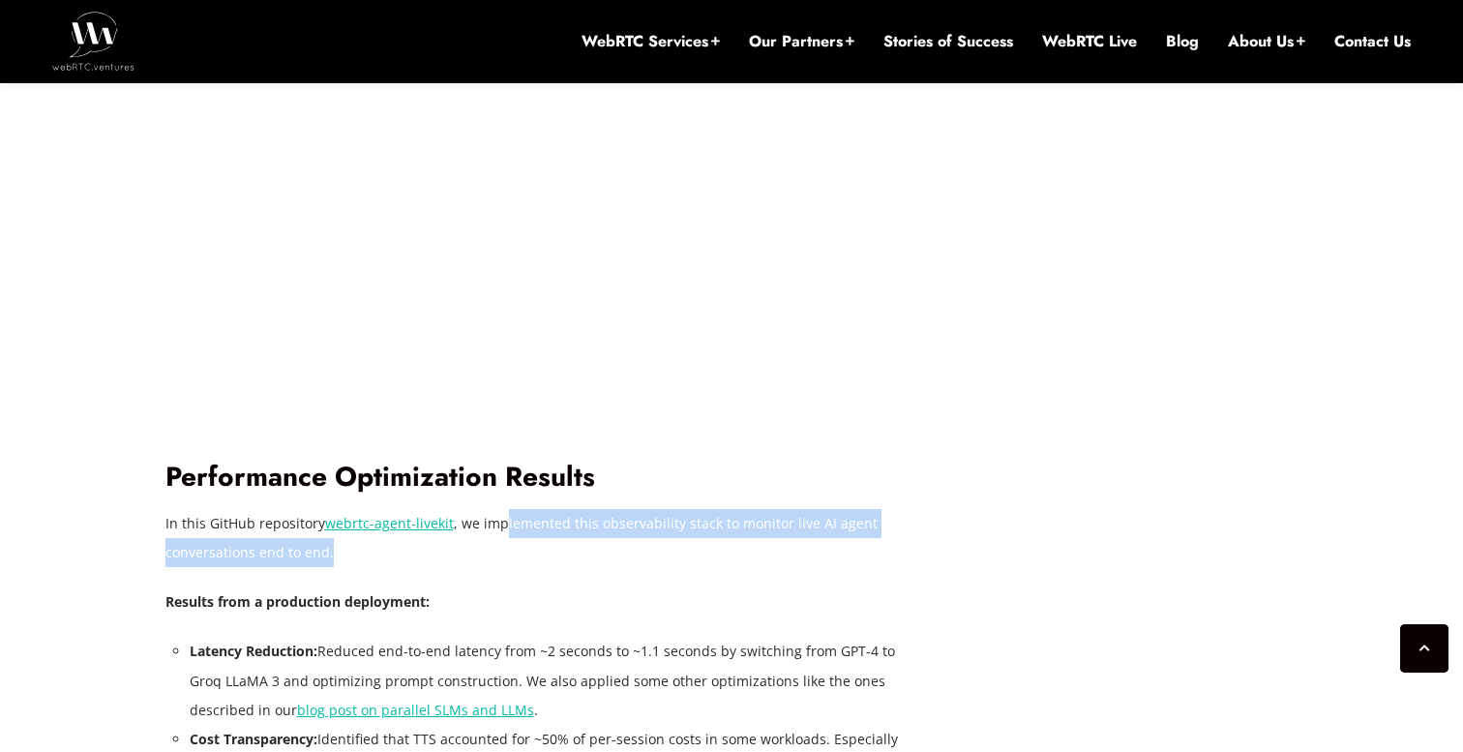
drag, startPoint x: 497, startPoint y: 531, endPoint x: 556, endPoint y: 542, distance: 60.0
click at [555, 540] on p "In this GitHub repository webrtc-agent-livekit , we implemented this observabil…" at bounding box center [537, 538] width 745 height 58
click at [556, 542] on p "In this GitHub repository webrtc-agent-livekit , we implemented this observabil…" at bounding box center [537, 538] width 745 height 58
drag, startPoint x: 400, startPoint y: 548, endPoint x: 171, endPoint y: 532, distance: 228.9
click at [171, 532] on p "In this GitHub repository webrtc-agent-livekit , we implemented this observabil…" at bounding box center [537, 538] width 745 height 58
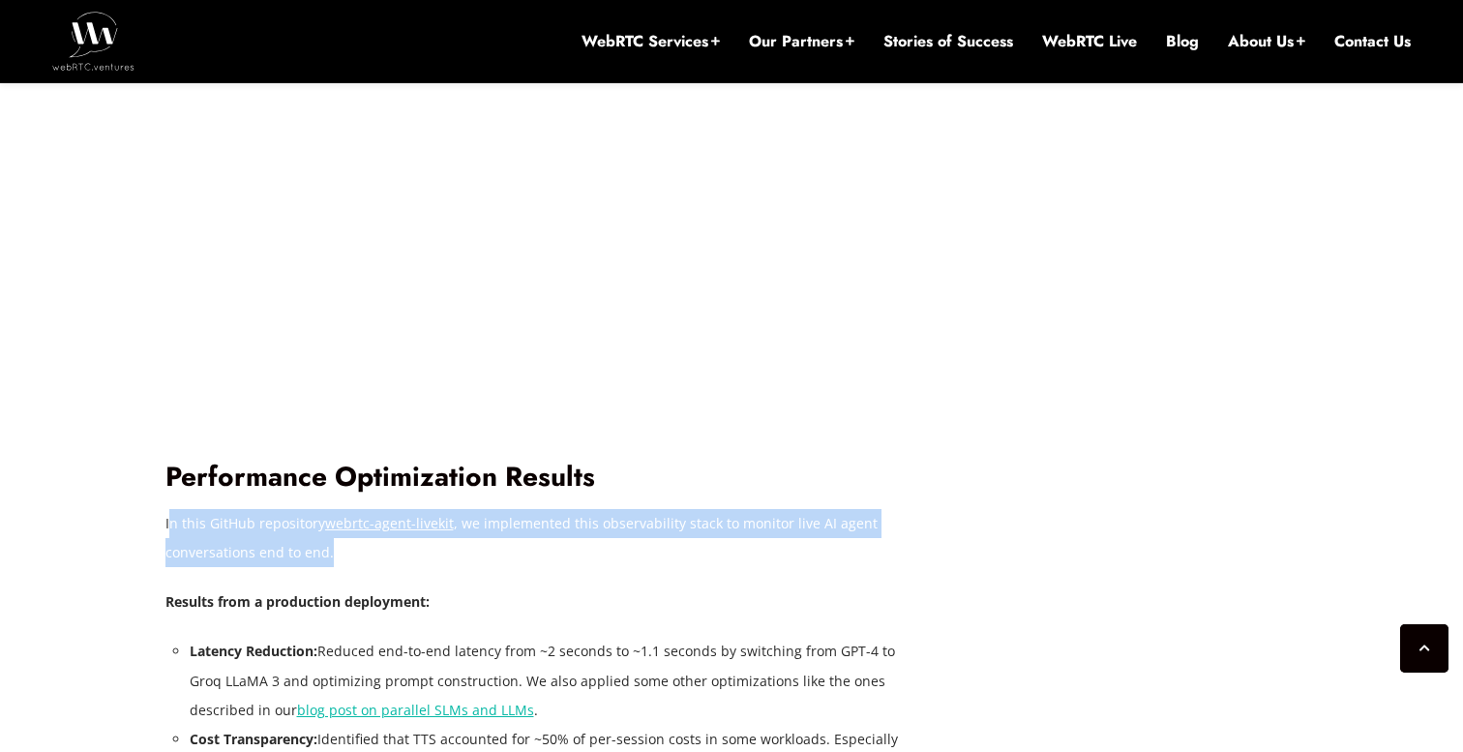
click at [171, 532] on p "In this GitHub repository webrtc-agent-livekit , we implemented this observabil…" at bounding box center [537, 538] width 745 height 58
drag, startPoint x: 171, startPoint y: 534, endPoint x: 301, endPoint y: 556, distance: 131.6
click at [301, 556] on p "In this GitHub repository webrtc-agent-livekit , we implemented this observabil…" at bounding box center [537, 538] width 745 height 58
drag, startPoint x: 343, startPoint y: 556, endPoint x: 175, endPoint y: 526, distance: 171.0
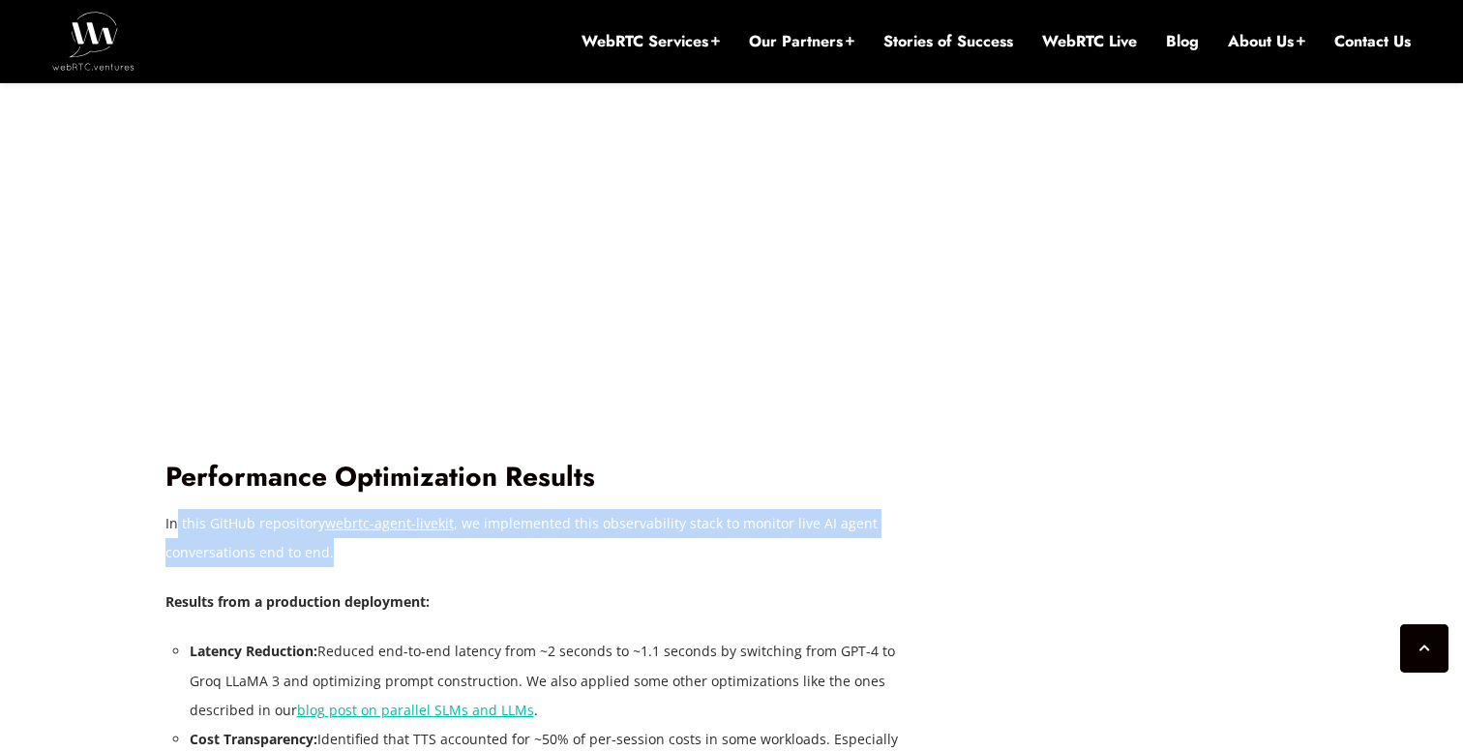
click at [175, 526] on p "In this GitHub repository webrtc-agent-livekit , we implemented this observabil…" at bounding box center [537, 538] width 745 height 58
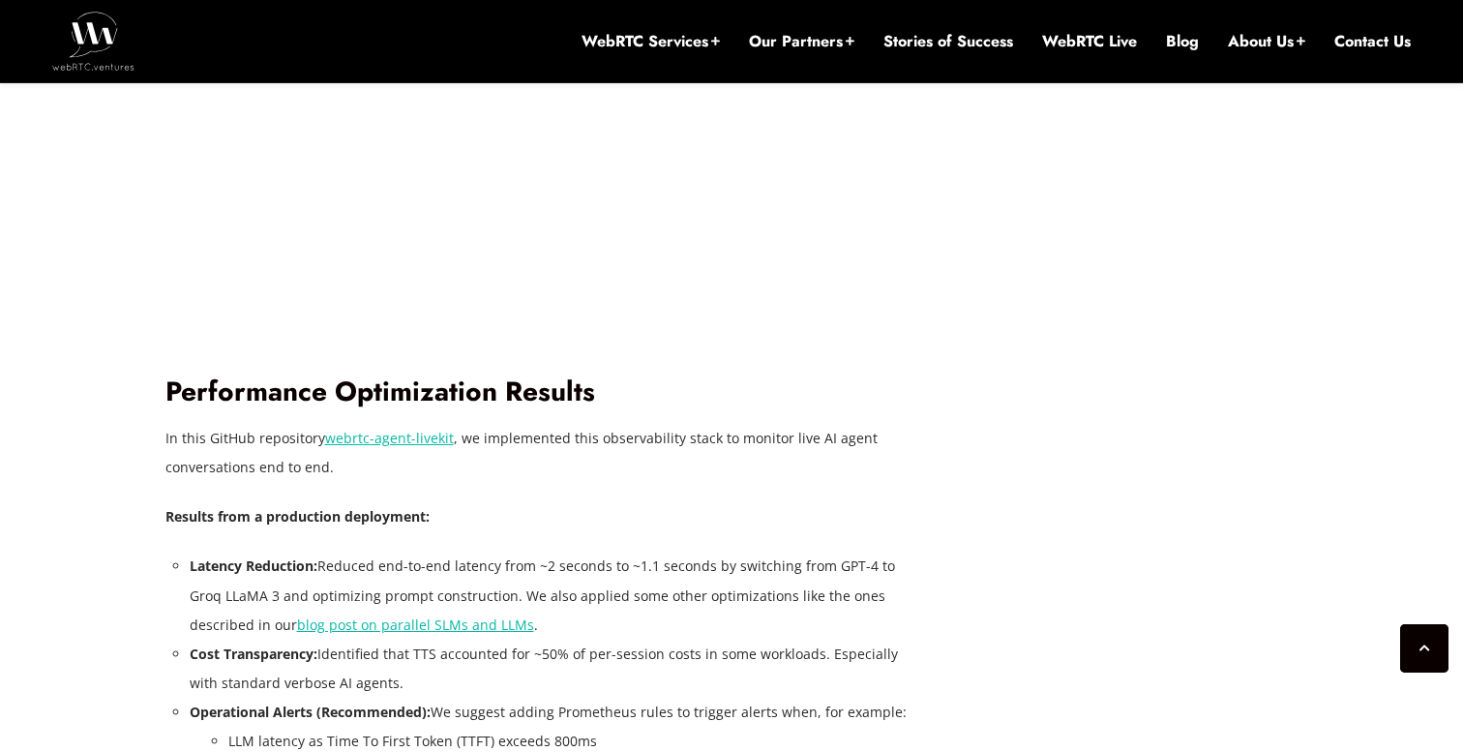
scroll to position [4966, 0]
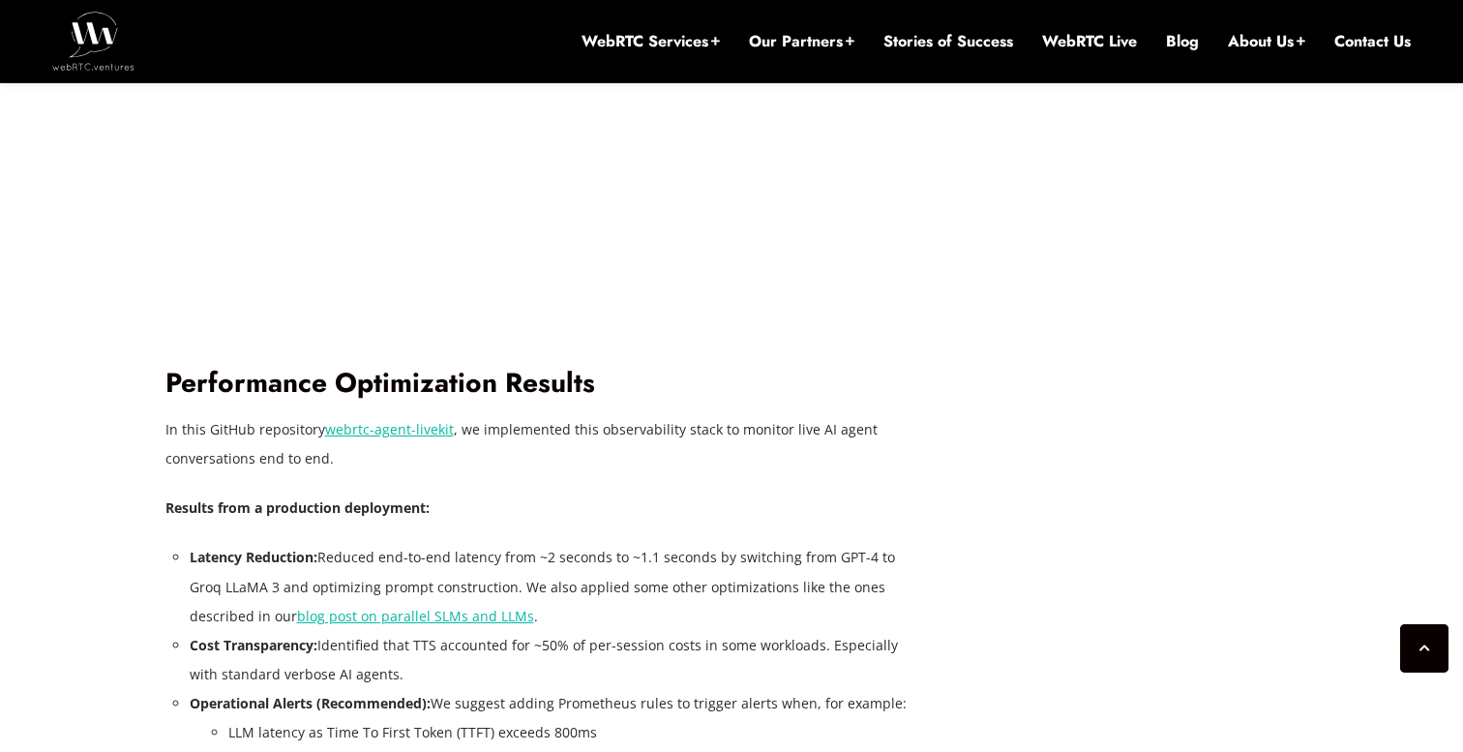
click at [715, 582] on li "Latency Reduction: Reduced end-to-end latency from ~2 seconds to ~1.1 seconds b…" at bounding box center [550, 586] width 721 height 87
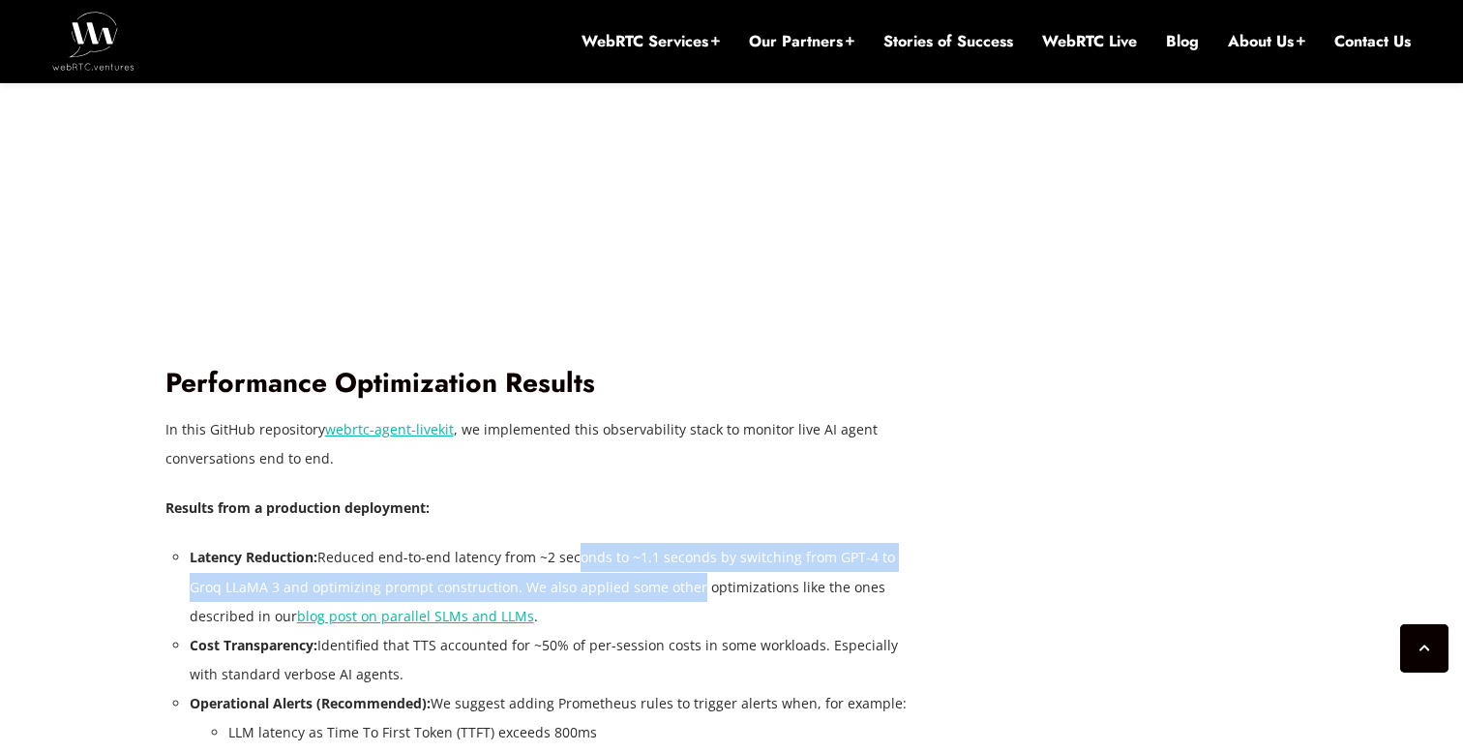
drag, startPoint x: 571, startPoint y: 561, endPoint x: 689, endPoint y: 585, distance: 120.5
click at [689, 585] on li "Latency Reduction: Reduced end-to-end latency from ~2 seconds to ~1.1 seconds b…" at bounding box center [550, 586] width 721 height 87
drag, startPoint x: 514, startPoint y: 553, endPoint x: 733, endPoint y: 584, distance: 221.8
click at [733, 583] on li "Latency Reduction: Reduced end-to-end latency from ~2 seconds to ~1.1 seconds b…" at bounding box center [550, 586] width 721 height 87
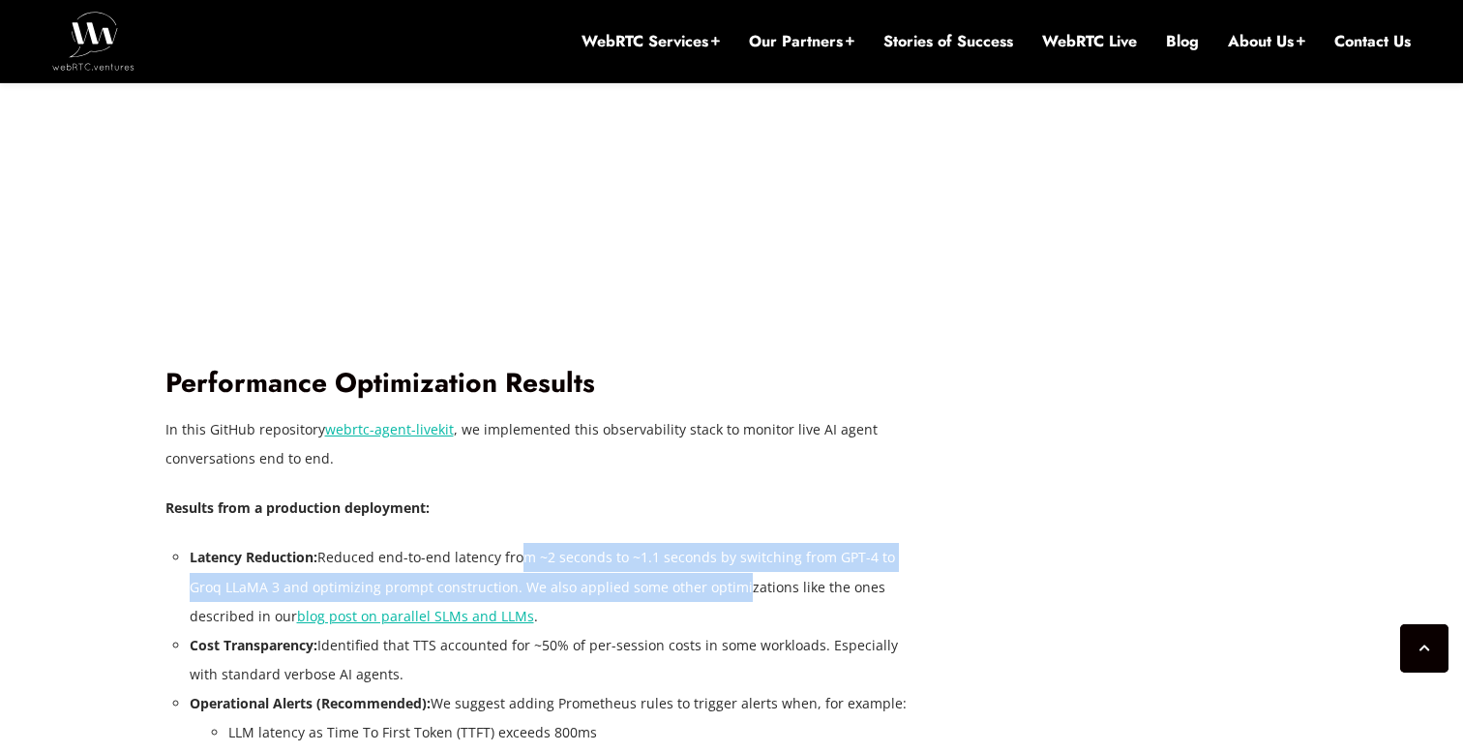
click at [733, 584] on li "Latency Reduction: Reduced end-to-end latency from ~2 seconds to ~1.1 seconds b…" at bounding box center [550, 586] width 721 height 87
drag, startPoint x: 733, startPoint y: 584, endPoint x: 333, endPoint y: 555, distance: 401.6
click at [333, 555] on li "Latency Reduction: Reduced end-to-end latency from ~2 seconds to ~1.1 seconds b…" at bounding box center [550, 586] width 721 height 87
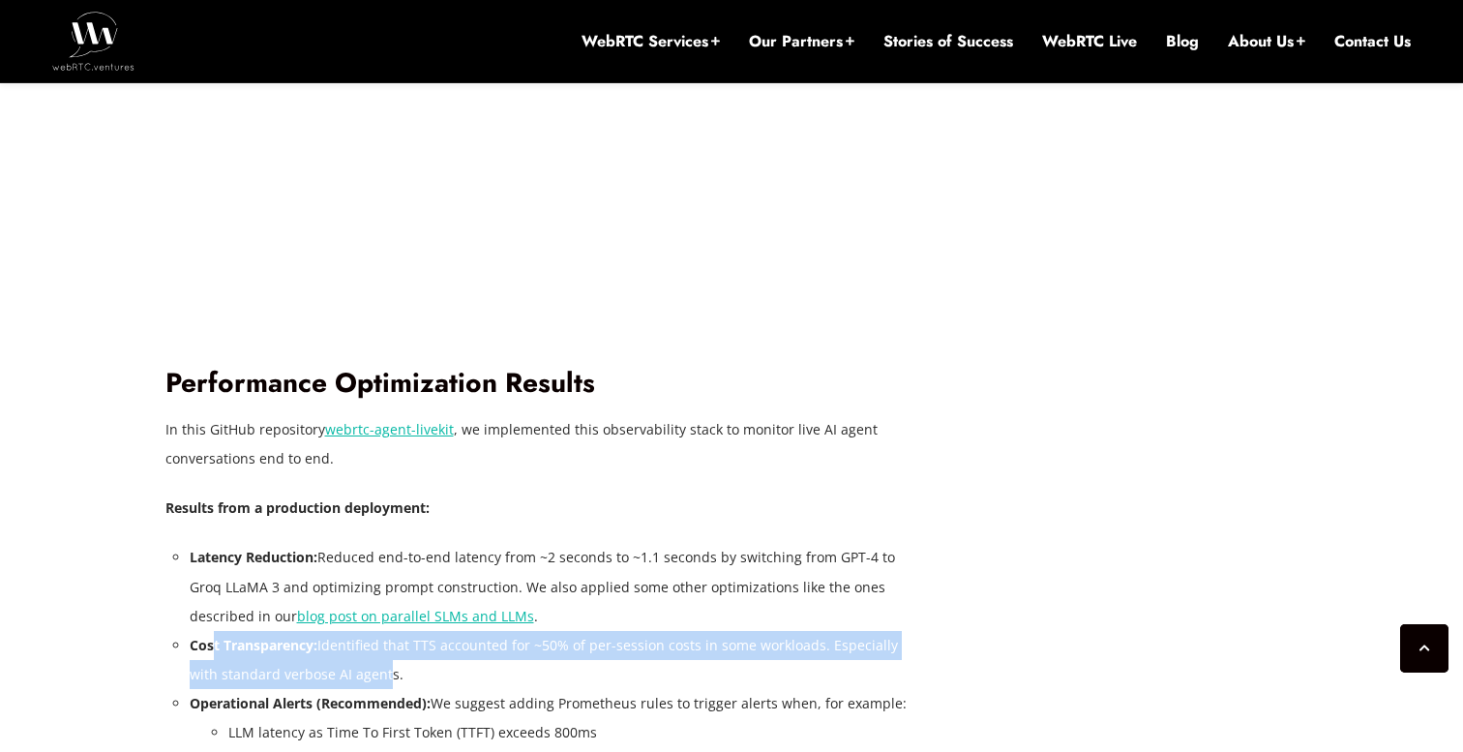
drag, startPoint x: 215, startPoint y: 646, endPoint x: 377, endPoint y: 676, distance: 165.3
click at [377, 676] on li "Cost Transparency: Identified that TTS accounted for ~50% of per-session costs …" at bounding box center [550, 660] width 721 height 58
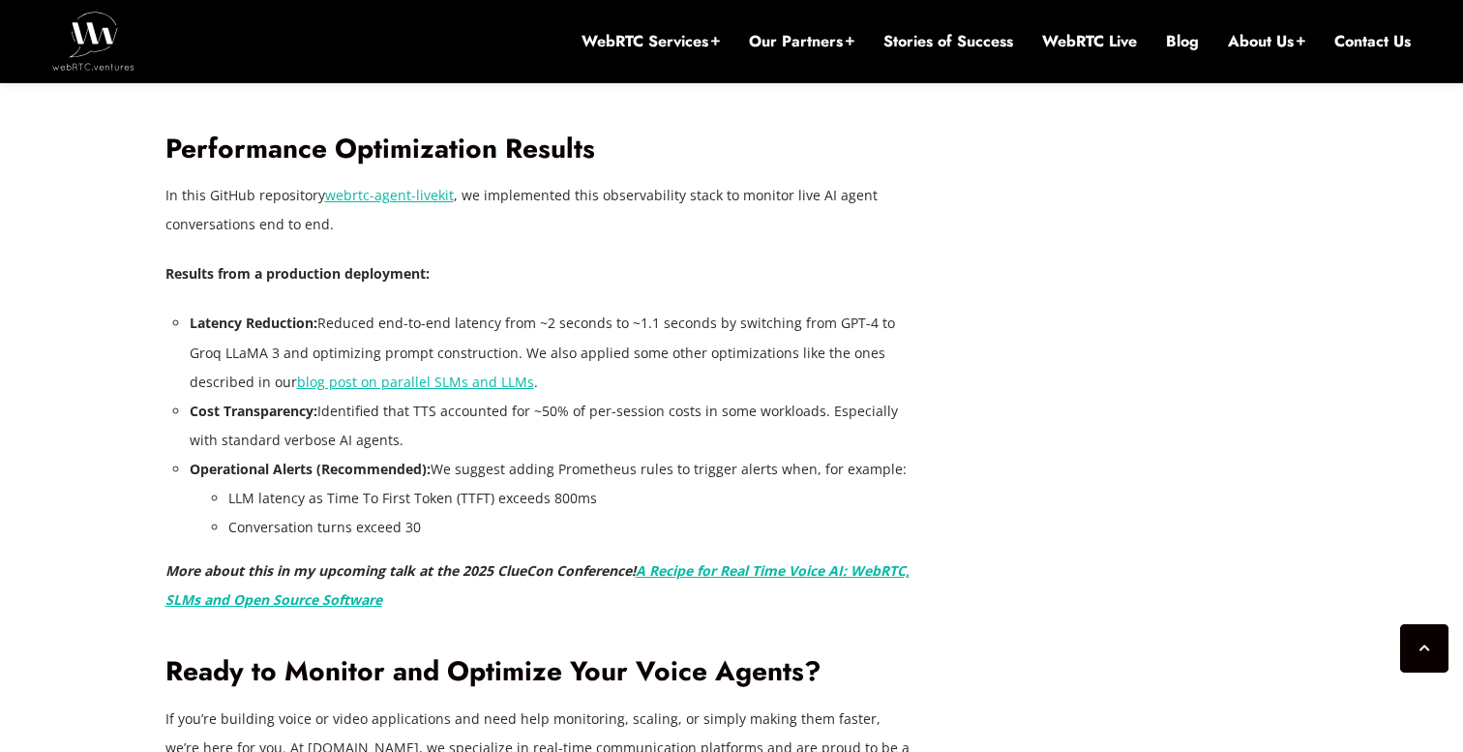
scroll to position [5202, 0]
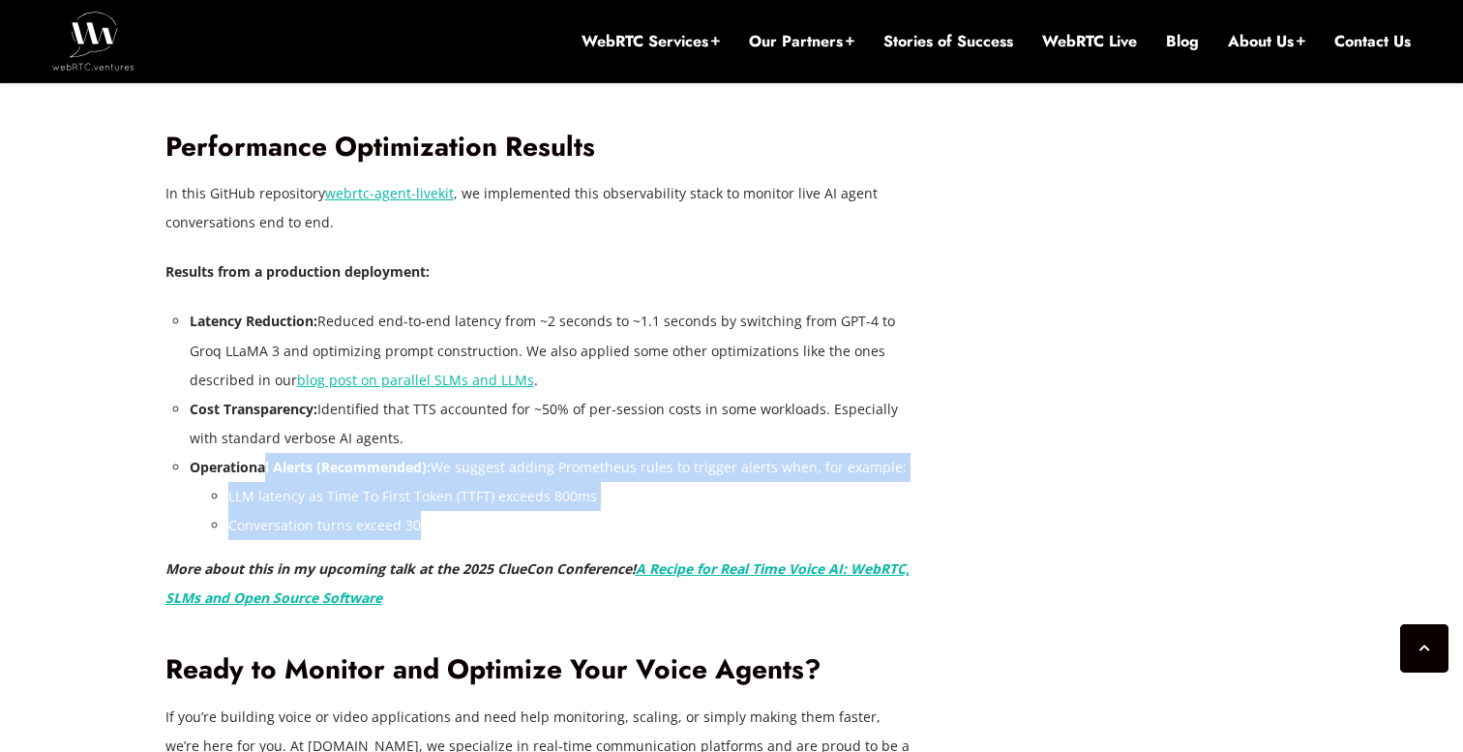
drag, startPoint x: 266, startPoint y: 464, endPoint x: 478, endPoint y: 542, distance: 225.6
drag, startPoint x: 494, startPoint y: 540, endPoint x: 207, endPoint y: 461, distance: 298.1
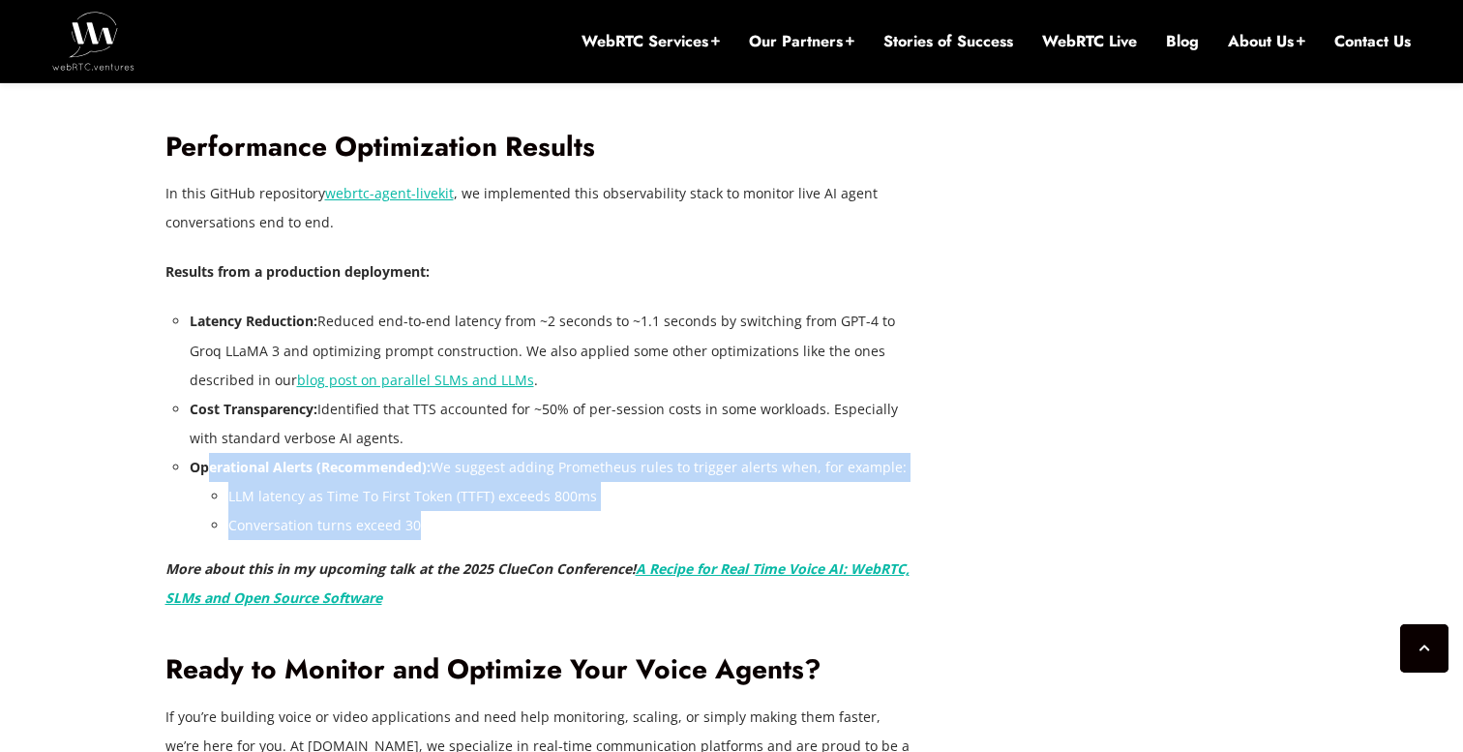
click at [207, 461] on strong "Operational Alerts (Recommended):" at bounding box center [310, 467] width 241 height 18
drag, startPoint x: 189, startPoint y: 465, endPoint x: 462, endPoint y: 540, distance: 282.8
drag, startPoint x: 480, startPoint y: 537, endPoint x: 178, endPoint y: 474, distance: 308.4
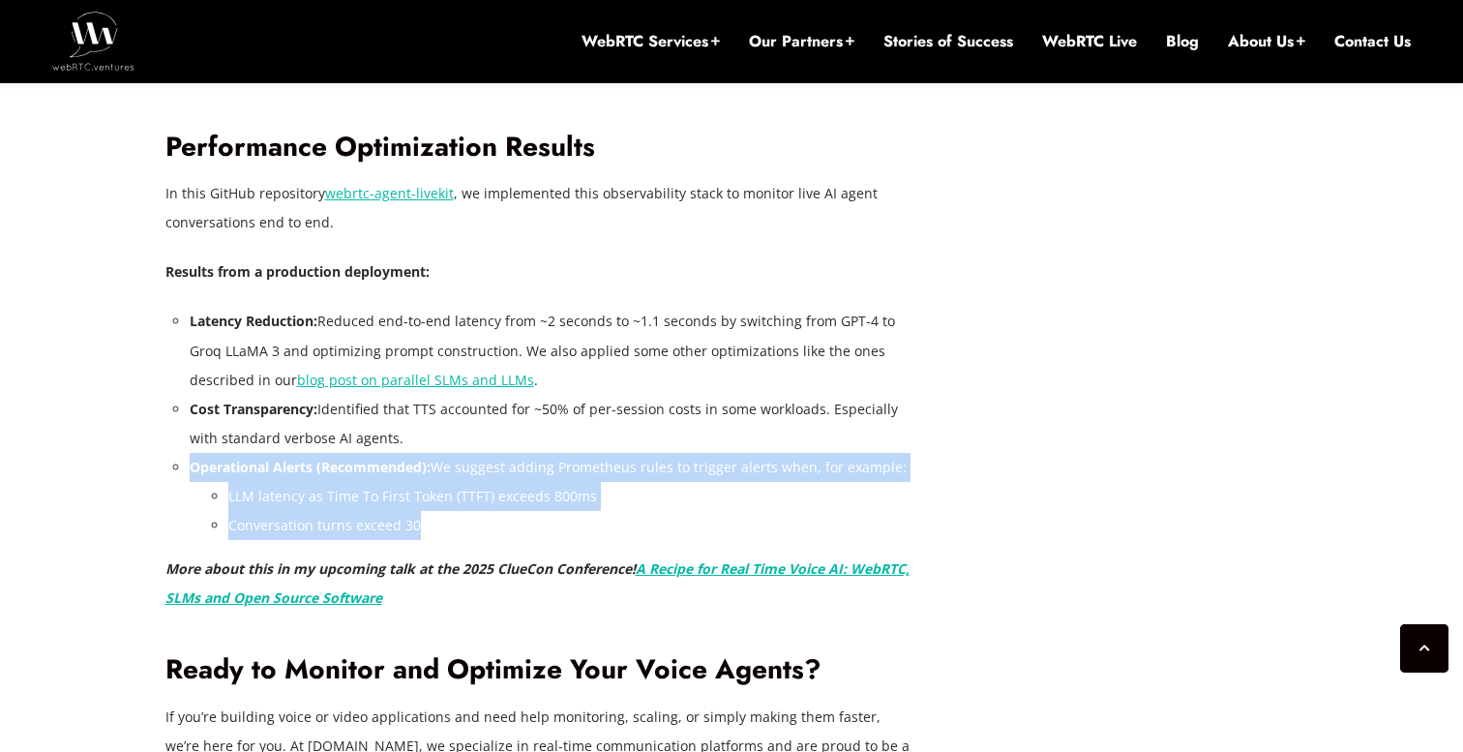
click at [190, 474] on li "Operational Alerts (Recommended): We suggest adding Prometheus rules to trigger…" at bounding box center [550, 496] width 721 height 87
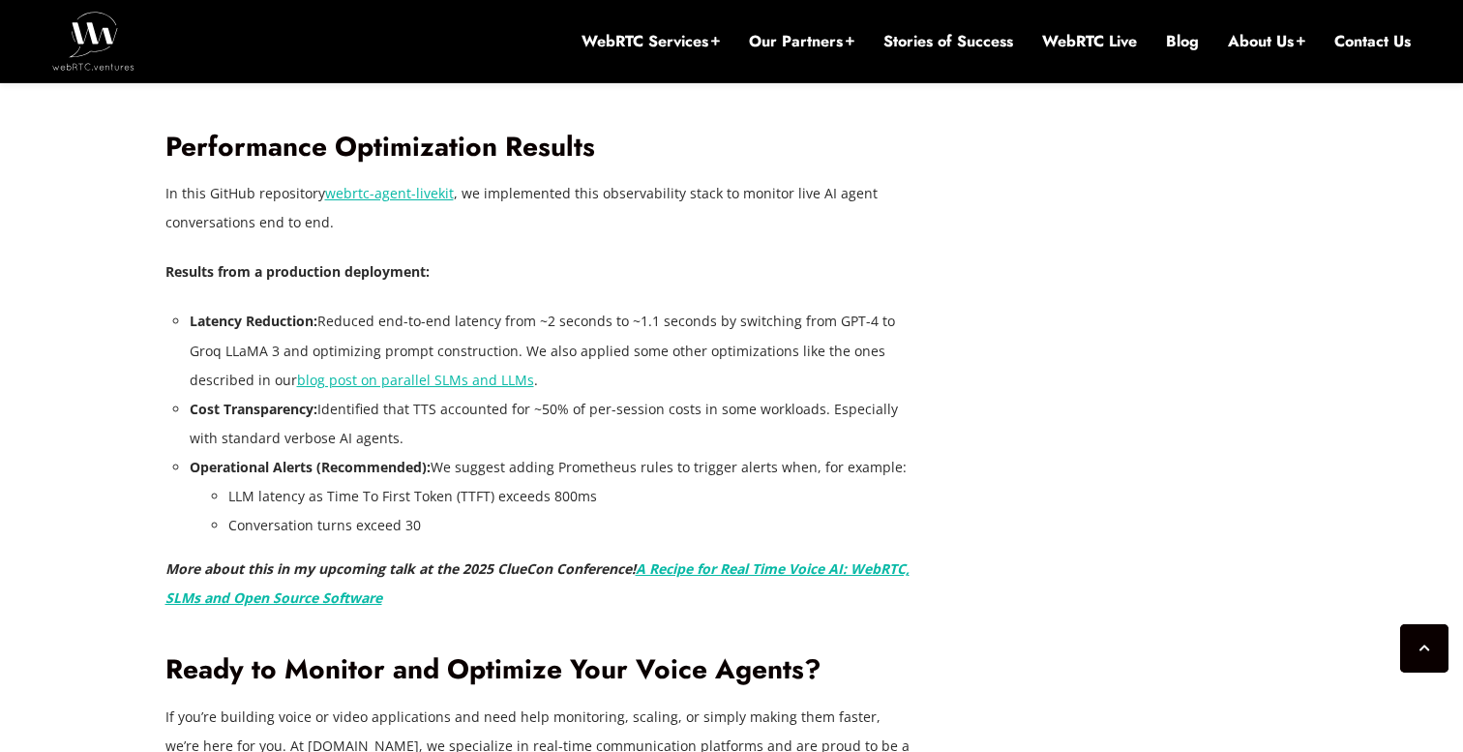
click at [190, 474] on li "Operational Alerts (Recommended): We suggest adding Prometheus rules to trigger…" at bounding box center [550, 496] width 721 height 87
drag, startPoint x: 256, startPoint y: 529, endPoint x: 458, endPoint y: 530, distance: 201.3
click at [458, 530] on li "Conversation turns exceed 30" at bounding box center [569, 525] width 682 height 29
drag, startPoint x: 451, startPoint y: 561, endPoint x: 250, endPoint y: 561, distance: 201.3
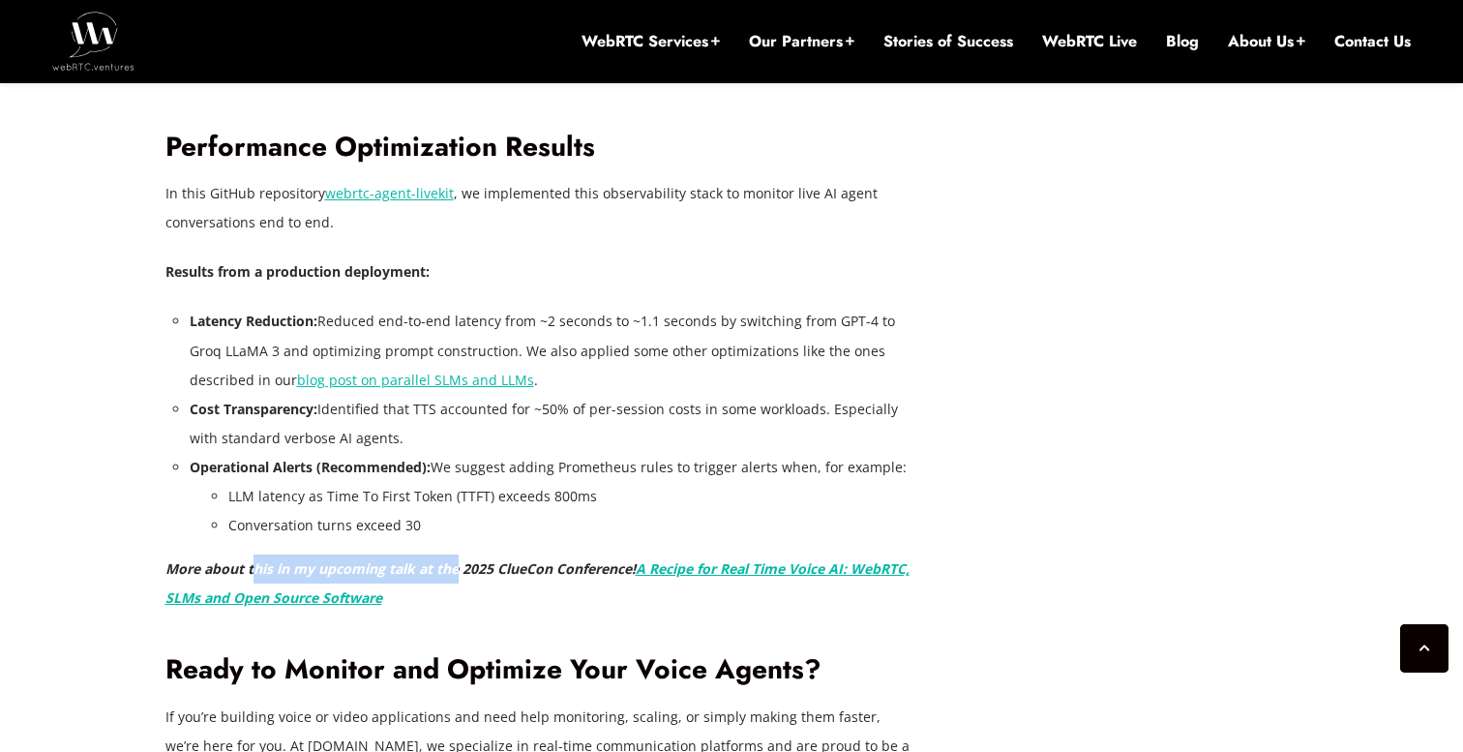
click at [250, 561] on em "More about this in my upcoming talk at the 2025 ClueCon Conference! A Recipe fo…" at bounding box center [537, 582] width 744 height 47
drag, startPoint x: 194, startPoint y: 560, endPoint x: 583, endPoint y: 560, distance: 389.9
click at [582, 560] on em "More about this in my upcoming talk at the 2025 ClueCon Conference! A Recipe fo…" at bounding box center [537, 582] width 744 height 47
click at [583, 560] on em "More about this in my upcoming talk at the 2025 ClueCon Conference! A Recipe fo…" at bounding box center [537, 582] width 744 height 47
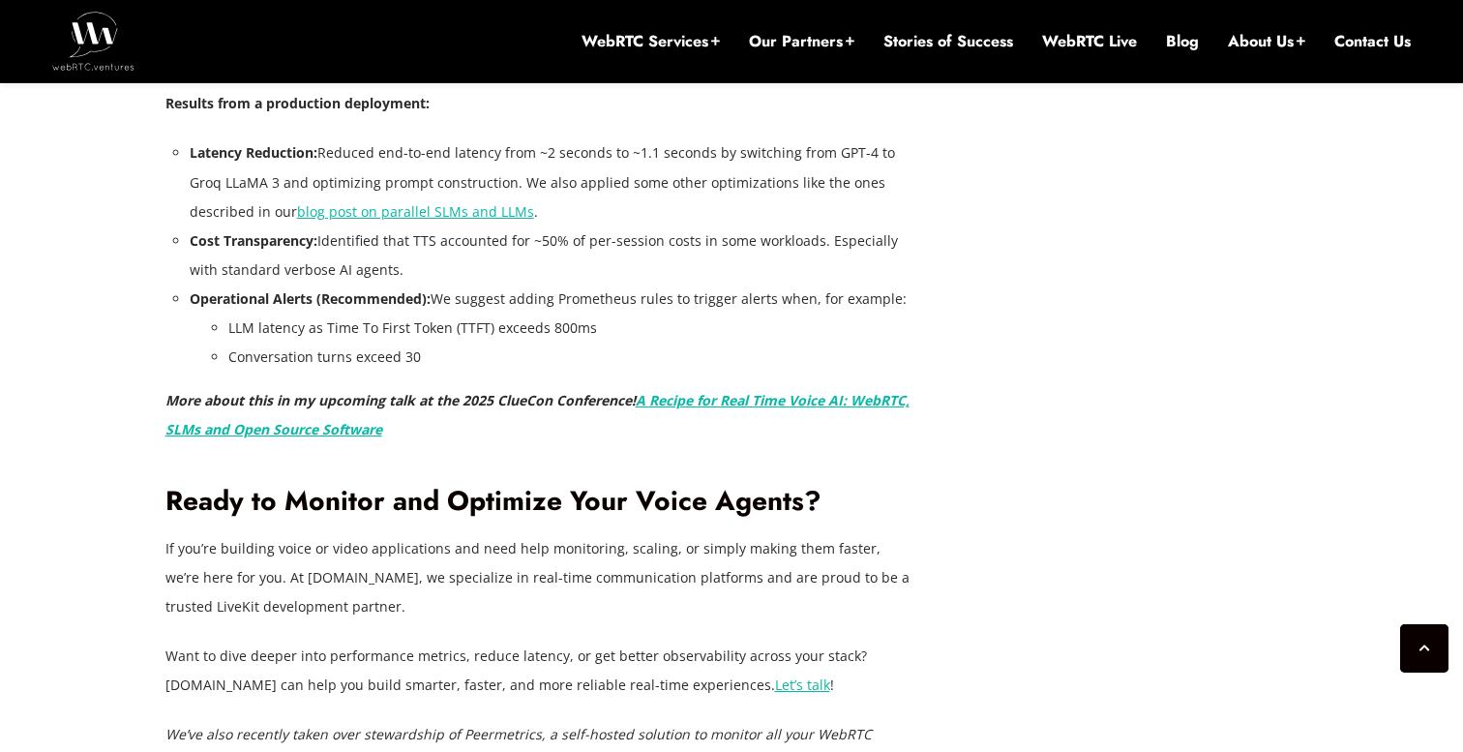
scroll to position [5408, 0]
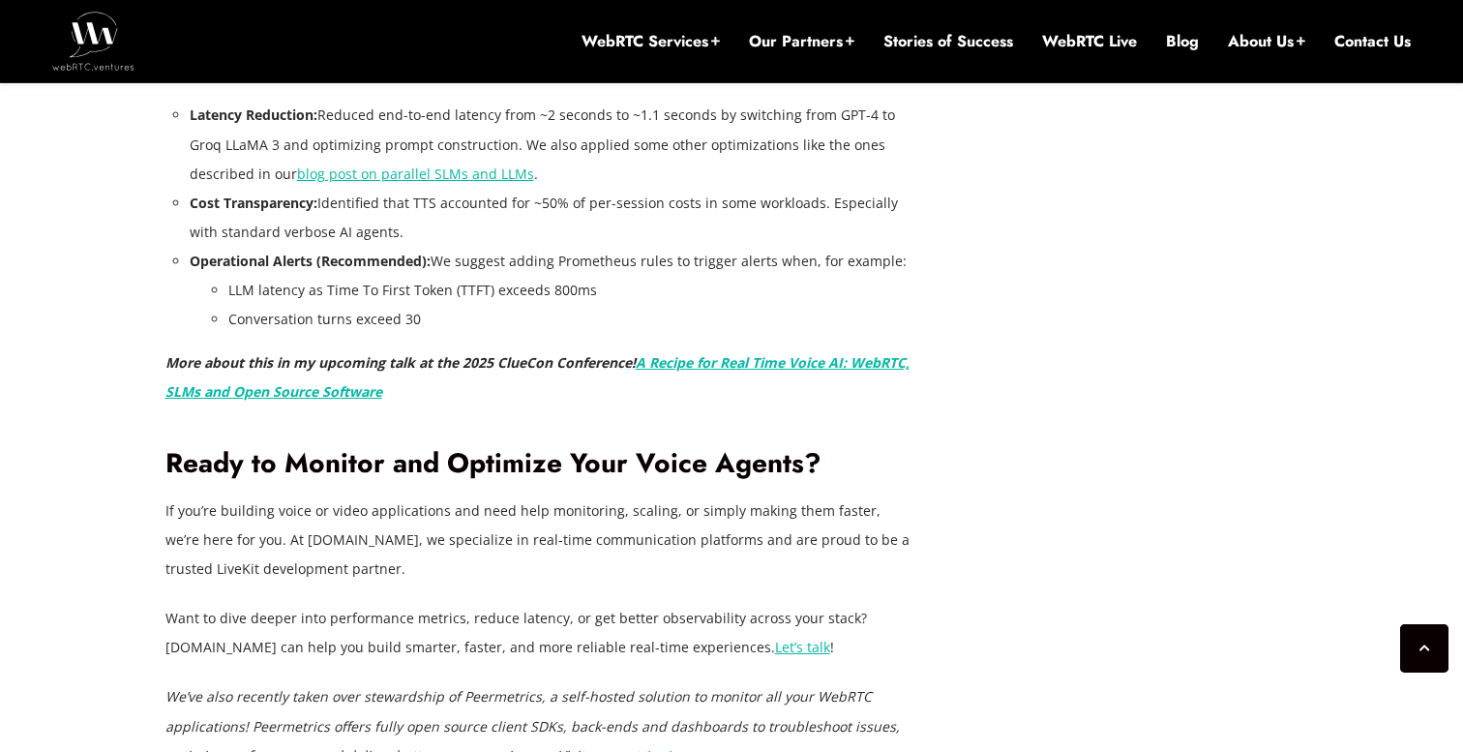
drag, startPoint x: 363, startPoint y: 477, endPoint x: 441, endPoint y: 578, distance: 127.5
click at [441, 578] on p "If you’re building voice or video applications and need help monitoring, scalin…" at bounding box center [537, 539] width 745 height 87
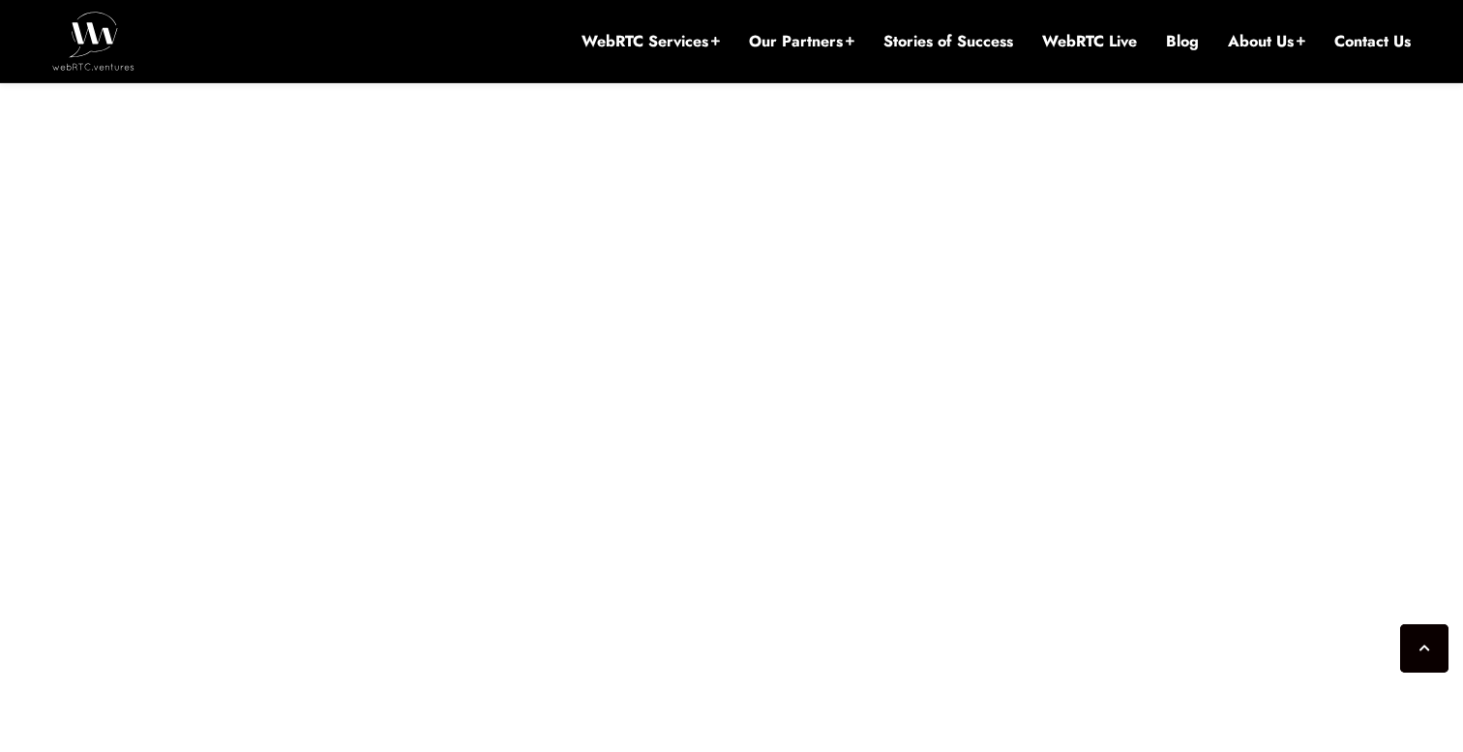
scroll to position [4553, 0]
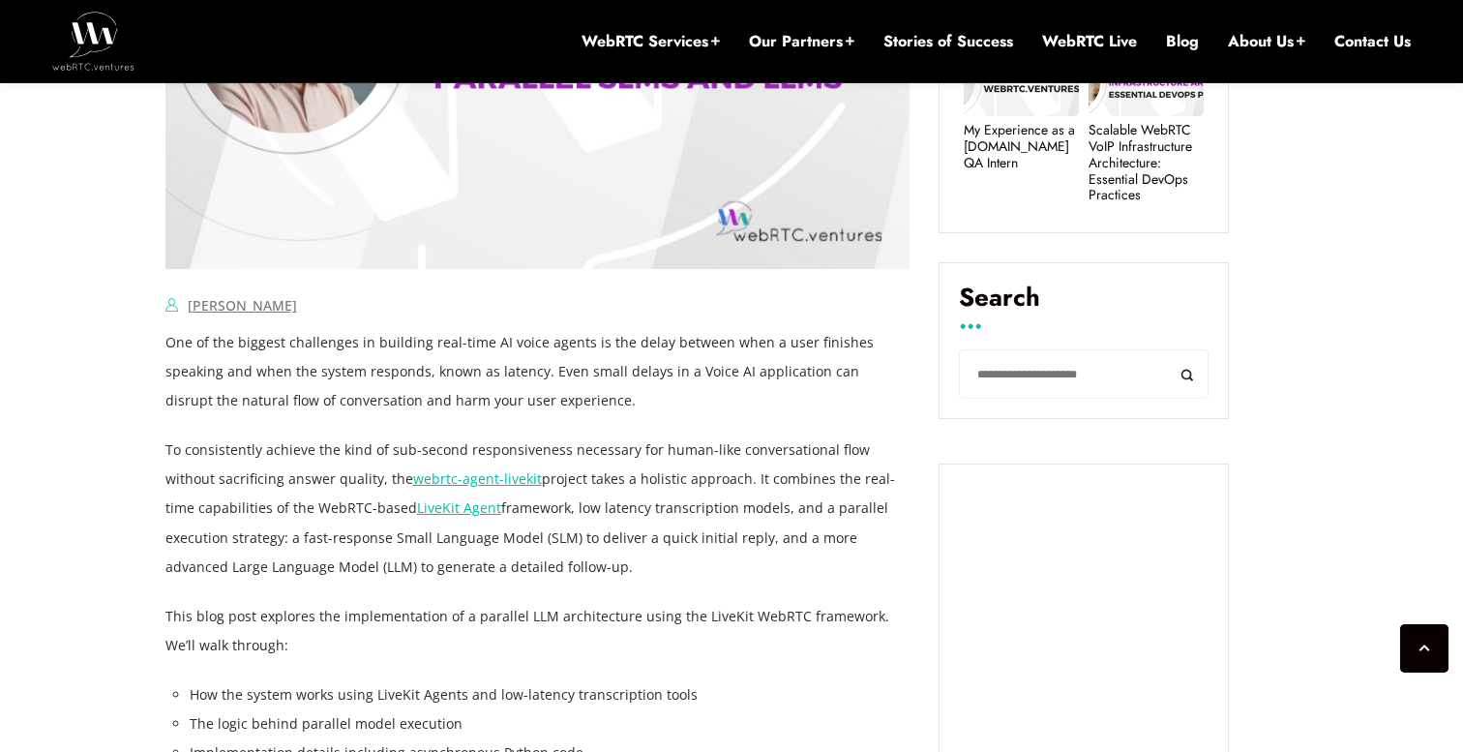
scroll to position [1153, 0]
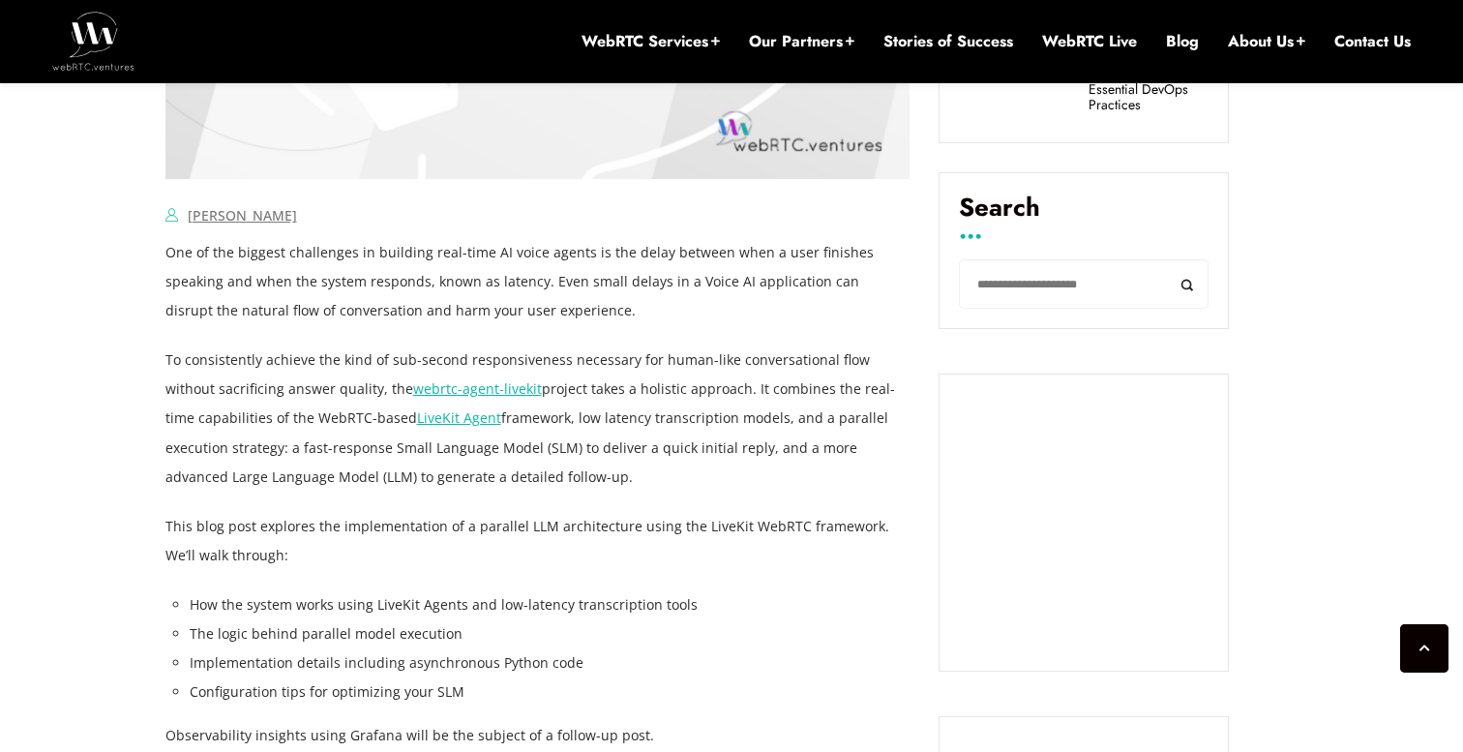
click at [627, 374] on p "To consistently achieve the kind of sub-second responsiveness necessary for hum…" at bounding box center [537, 417] width 745 height 145
